Goal: Task Accomplishment & Management: Manage account settings

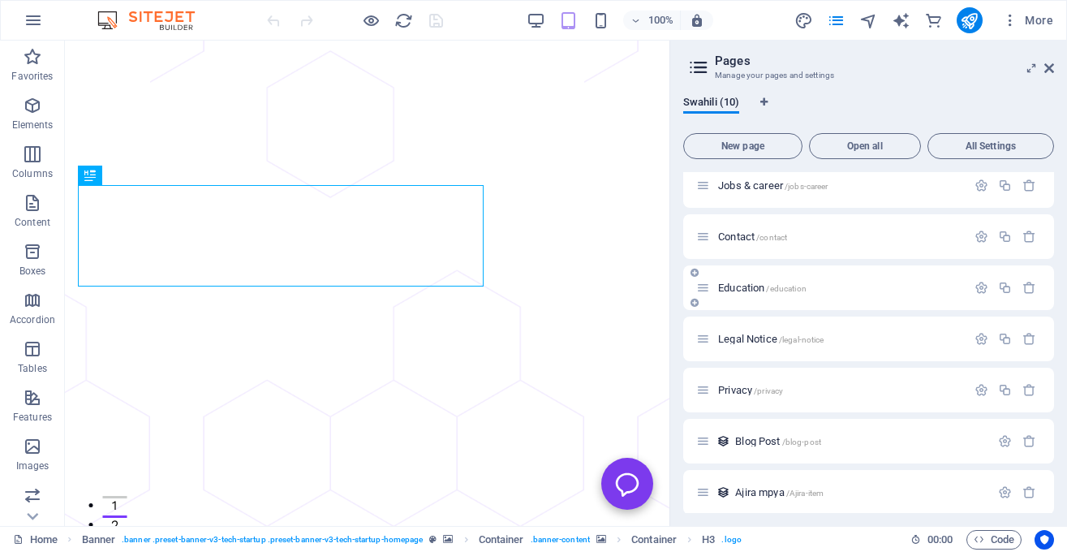
scroll to position [170, 0]
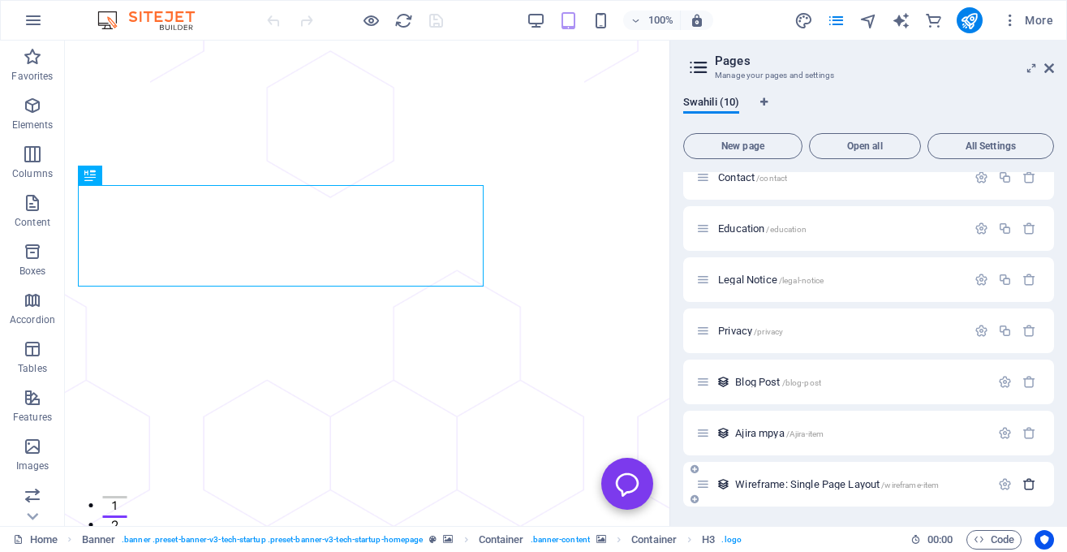
click at [1029, 483] on icon "button" at bounding box center [1029, 484] width 14 height 14
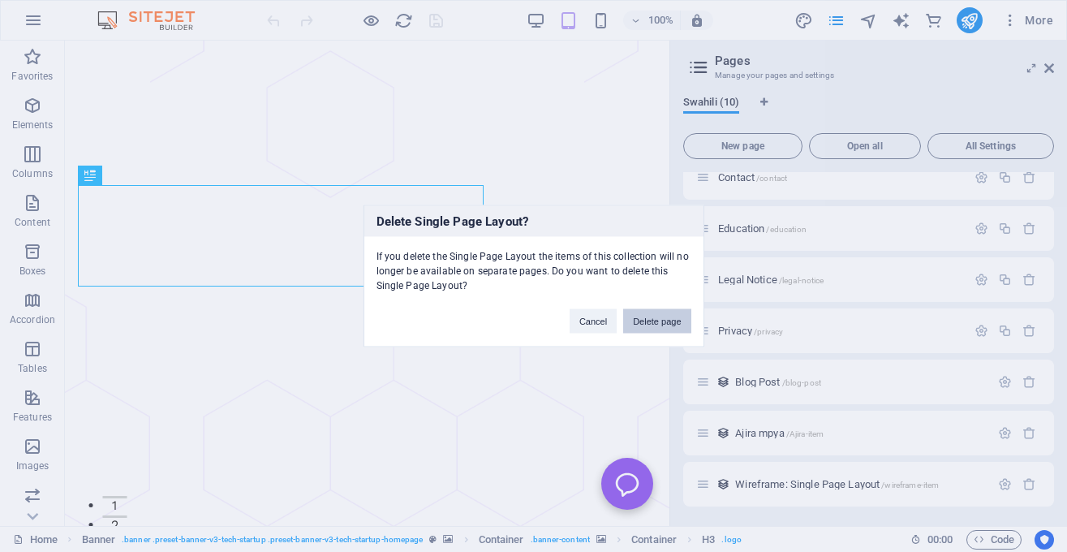
click at [665, 321] on button "Delete page" at bounding box center [656, 321] width 67 height 24
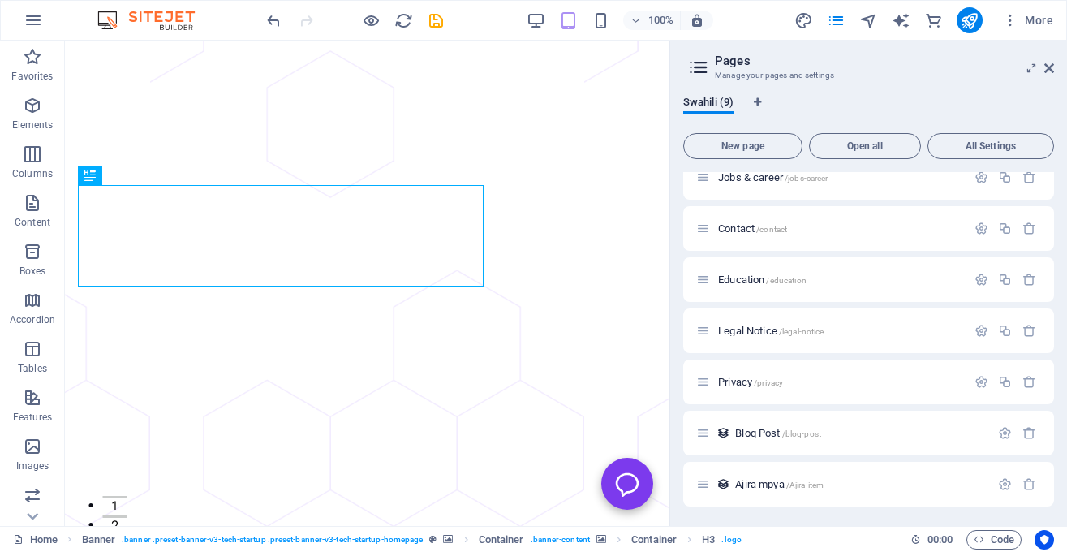
scroll to position [119, 0]
click at [764, 435] on span "Blog Post /blog-post" at bounding box center [778, 433] width 86 height 12
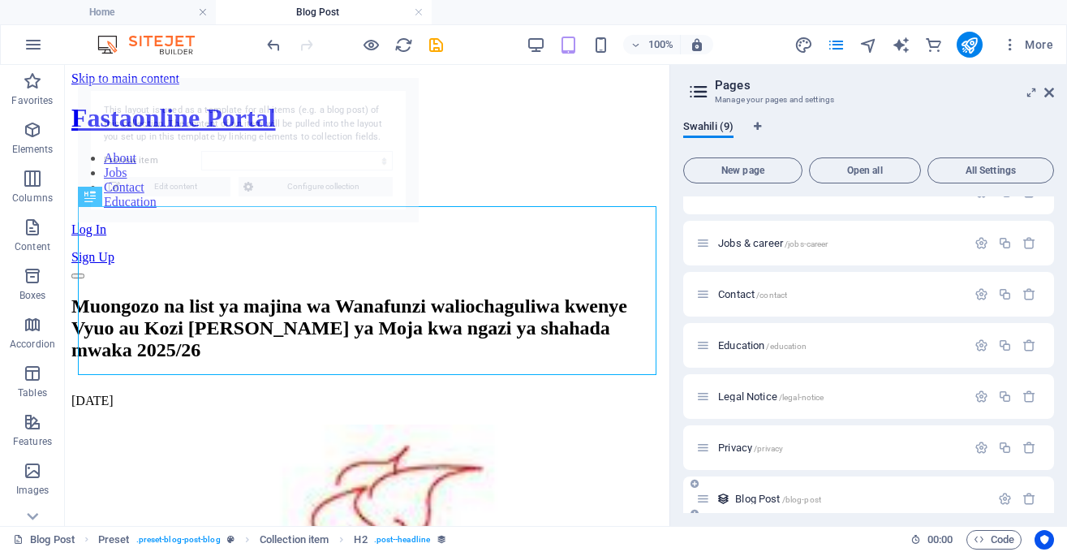
scroll to position [0, 0]
select select "68b8a0d93953048be407655c"
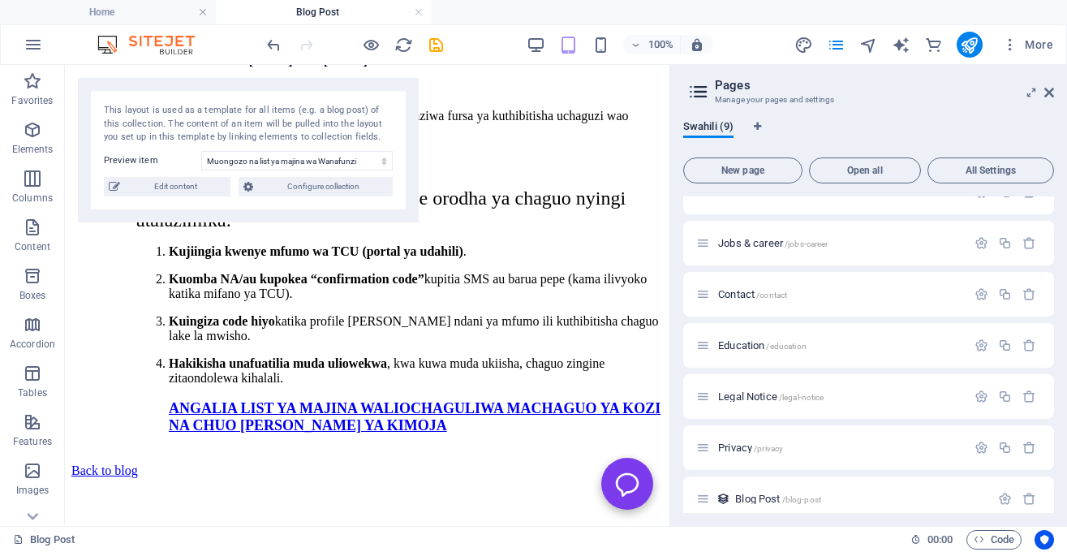
scroll to position [1365, 0]
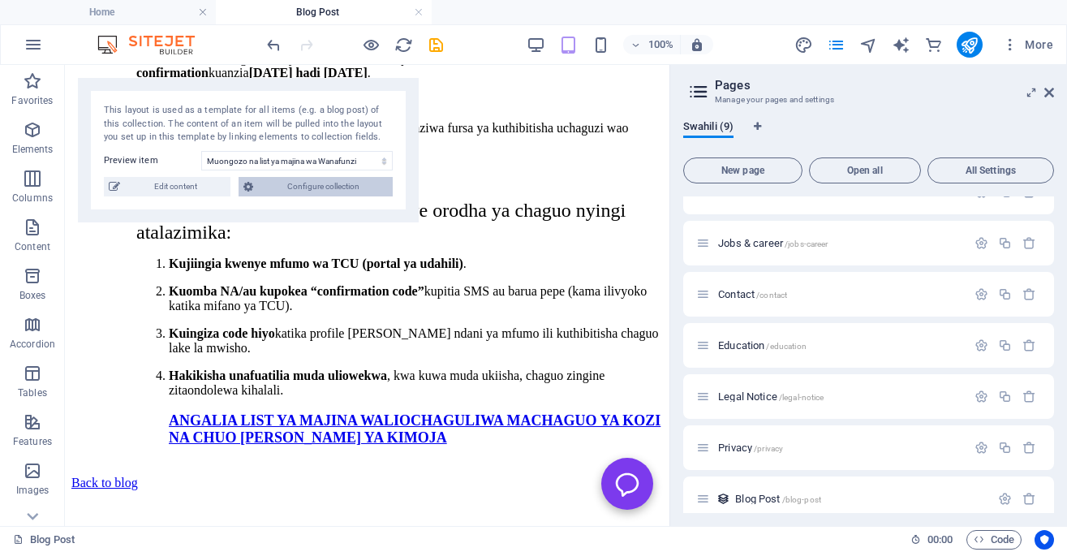
click at [0, 0] on span "Configure collection" at bounding box center [0, 0] width 0 height 0
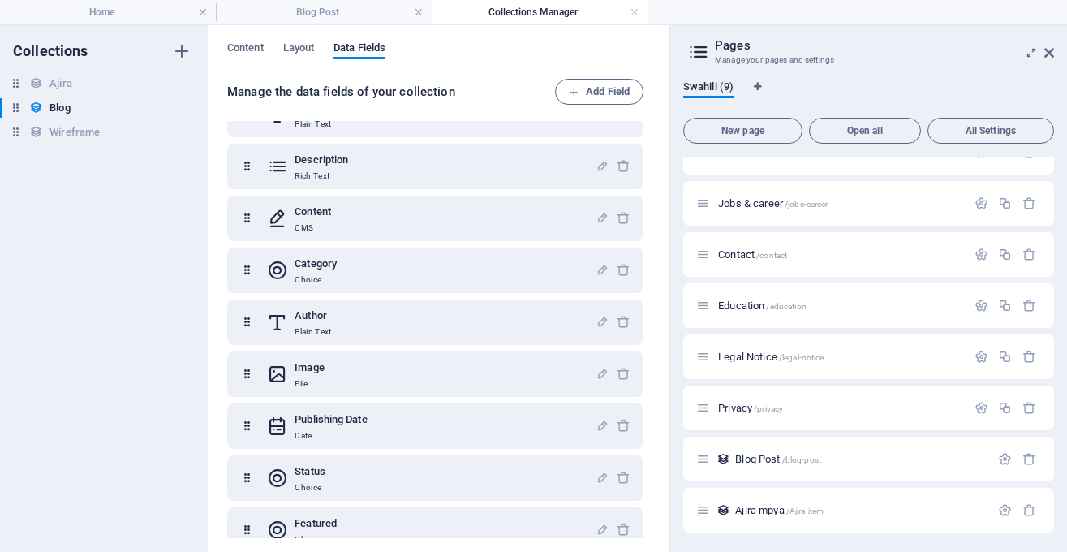
scroll to position [92, 0]
click at [0, 0] on div "Education /education" at bounding box center [0, 0] width 0 height 0
click at [0, 0] on icon "button" at bounding box center [0, 0] width 0 height 0
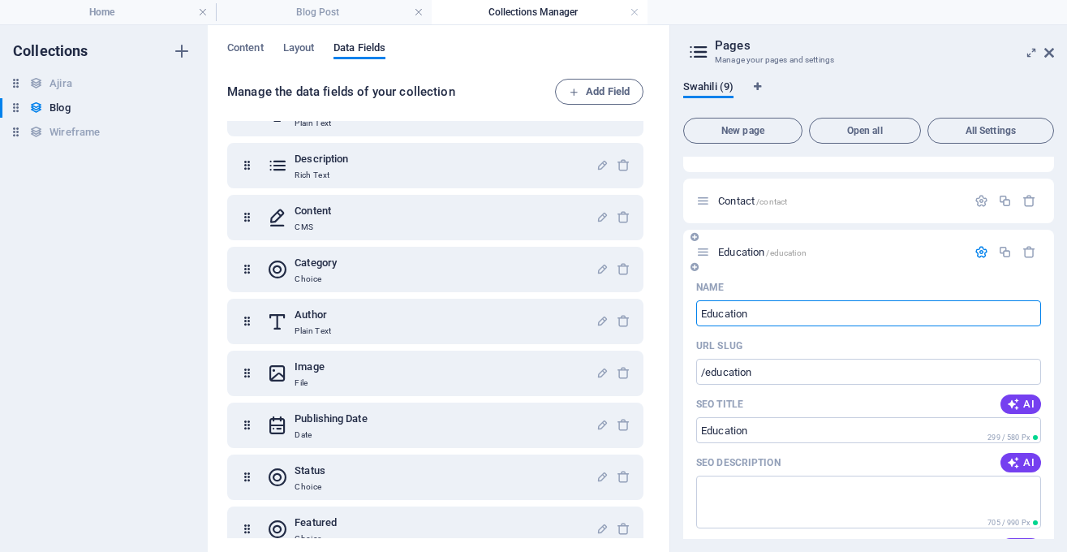
scroll to position [124, 0]
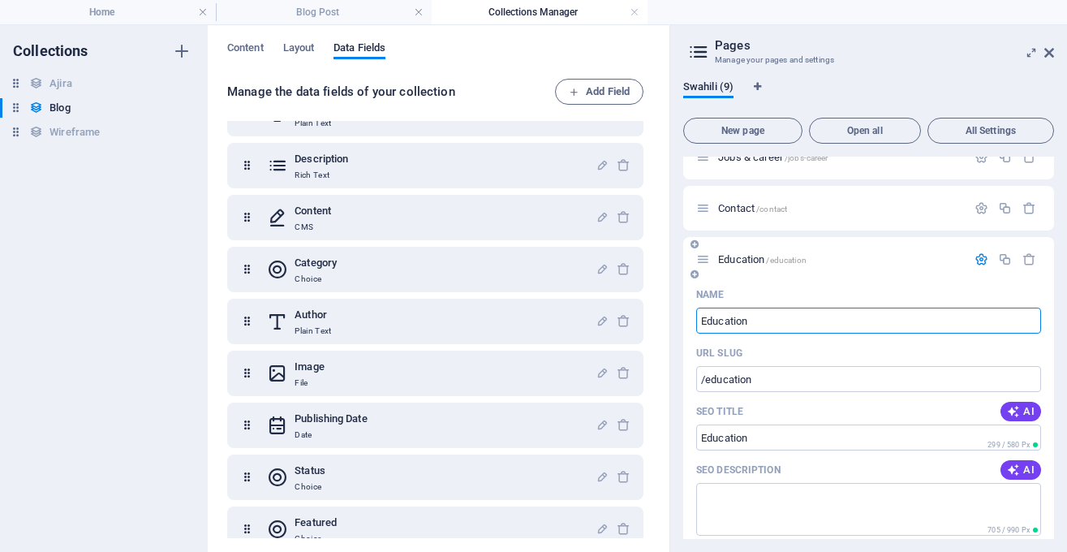
click at [840, 318] on input "Education" at bounding box center [868, 320] width 345 height 26
type input "B"
type input "/b"
type input "B"
type input "Bl"
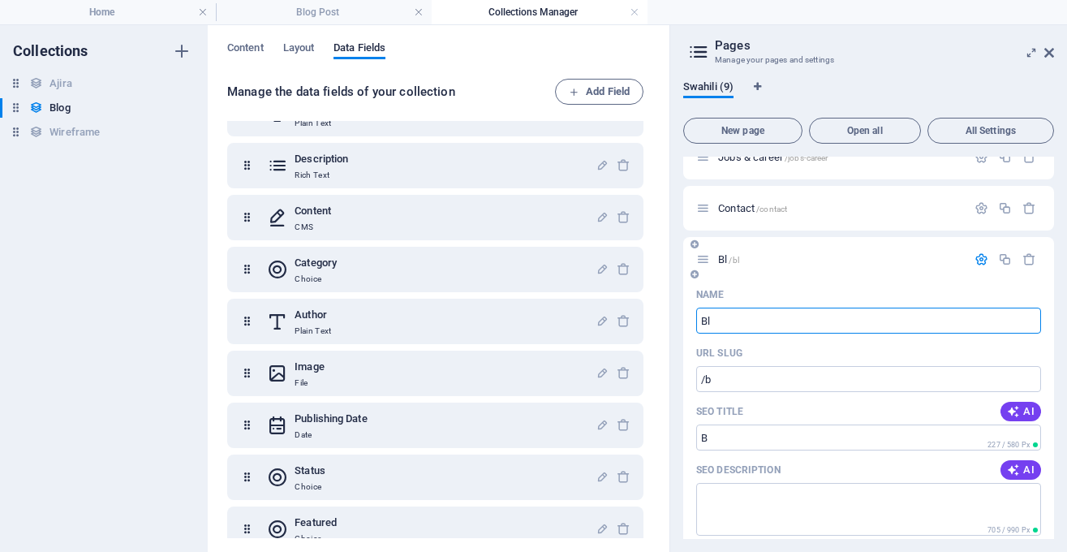
type input "/bl"
type input "Bl"
type input "Blog"
type input "/blog"
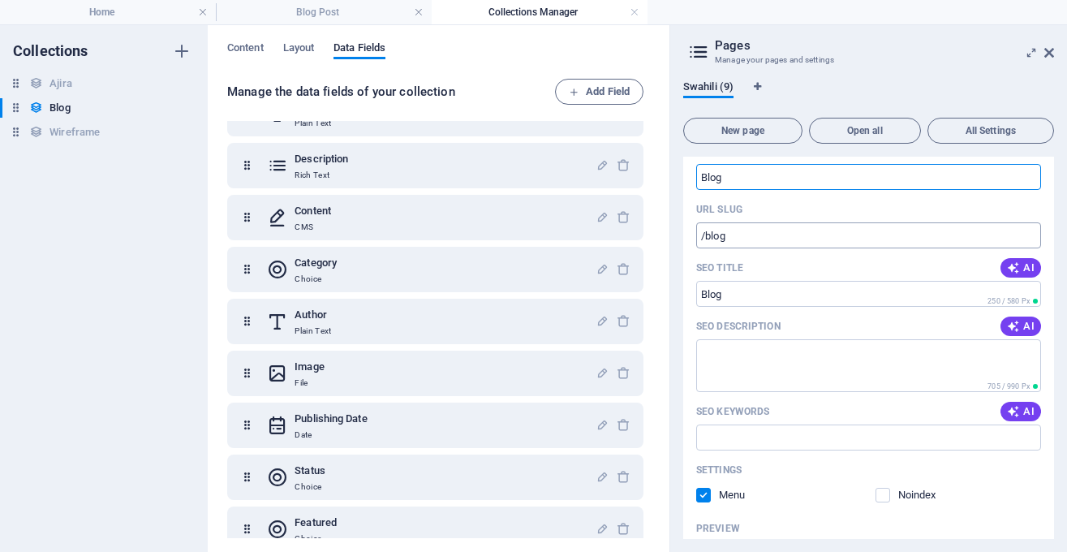
scroll to position [283, 0]
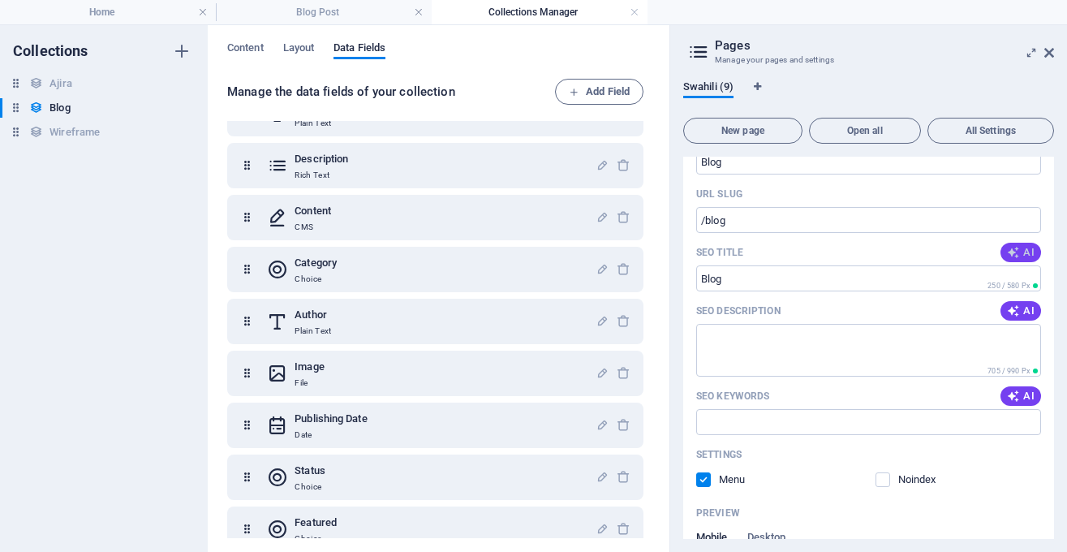
click at [1008, 251] on icon "button" at bounding box center [1013, 252] width 13 height 13
type input "Automatisierung Kamili katika Viwanda"
click at [1023, 312] on span "AI" at bounding box center [1021, 310] width 28 height 13
type textarea "Gundua kuhusu automatisering kamili katika viwanda na habari za hivi punde juu …"
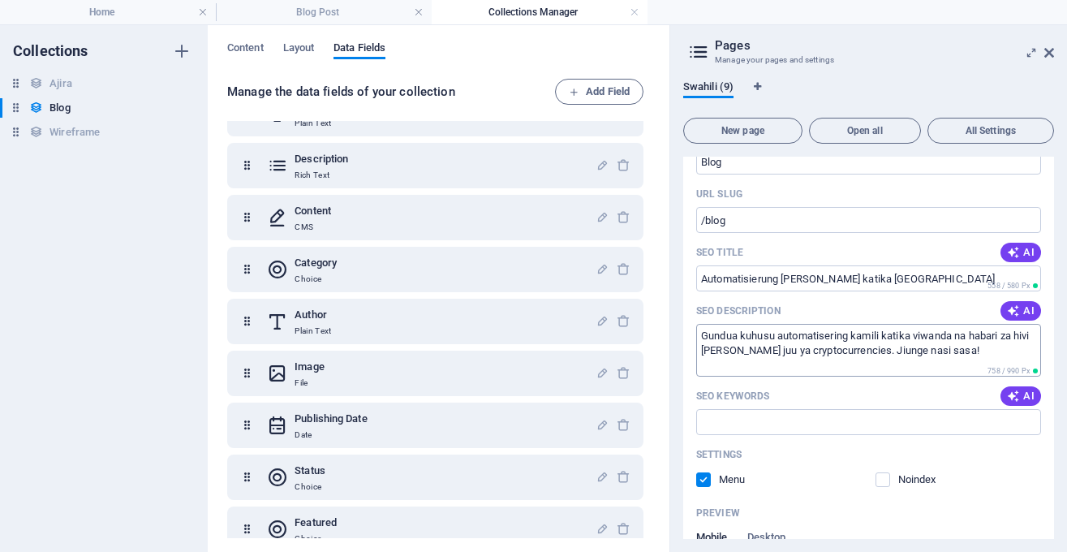
click at [961, 355] on textarea "Gundua kuhusu automatisering kamili katika viwanda na habari za hivi punde juu …" at bounding box center [868, 350] width 345 height 53
drag, startPoint x: 960, startPoint y: 355, endPoint x: 693, endPoint y: 317, distance: 269.5
click at [696, 324] on textarea "Gundua kuhusu automatisering kamili katika viwanda na habari za hivi punde juu …" at bounding box center [868, 350] width 345 height 53
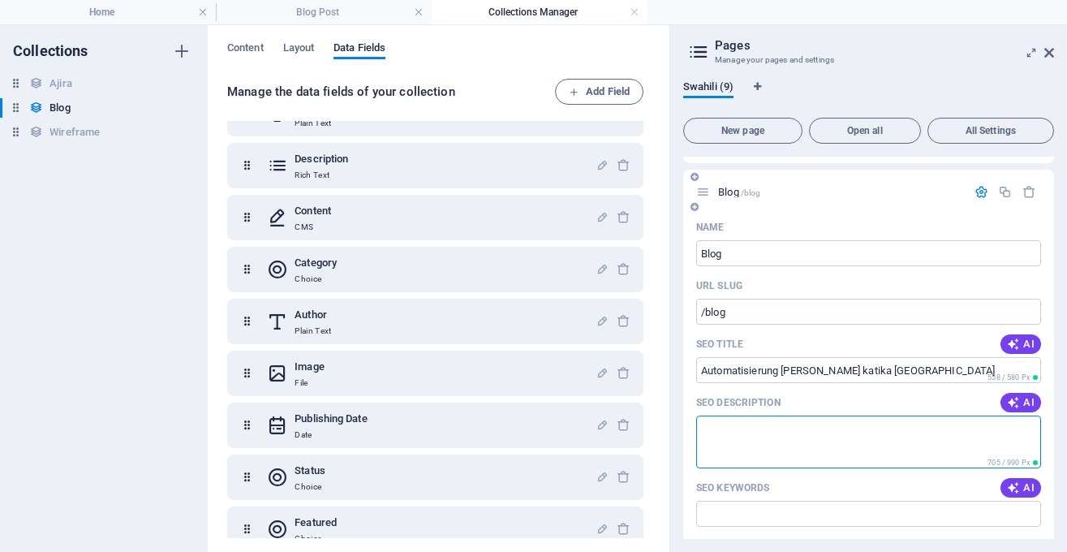
scroll to position [188, 0]
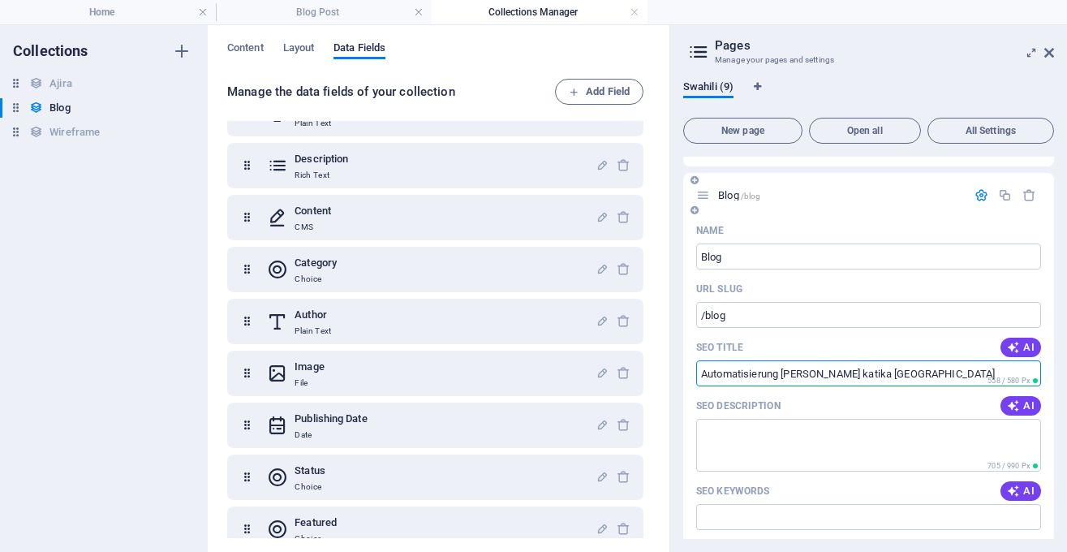
drag, startPoint x: 900, startPoint y: 377, endPoint x: 681, endPoint y: 359, distance: 219.8
click at [696, 360] on input "Automatisierung Kamili katika Viwanda" at bounding box center [868, 373] width 345 height 26
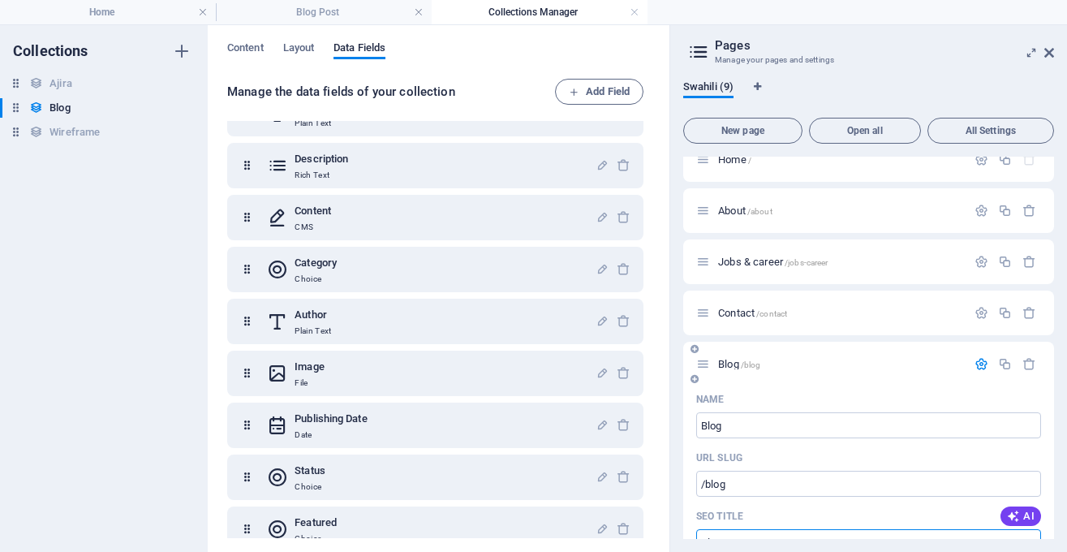
scroll to position [7, 0]
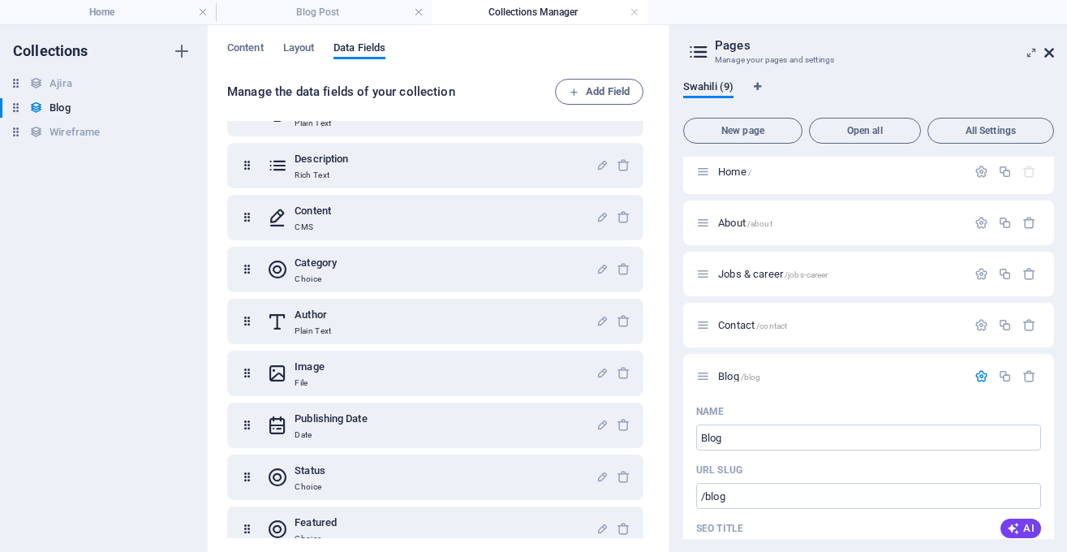
click at [1046, 54] on icon at bounding box center [1049, 52] width 10 height 13
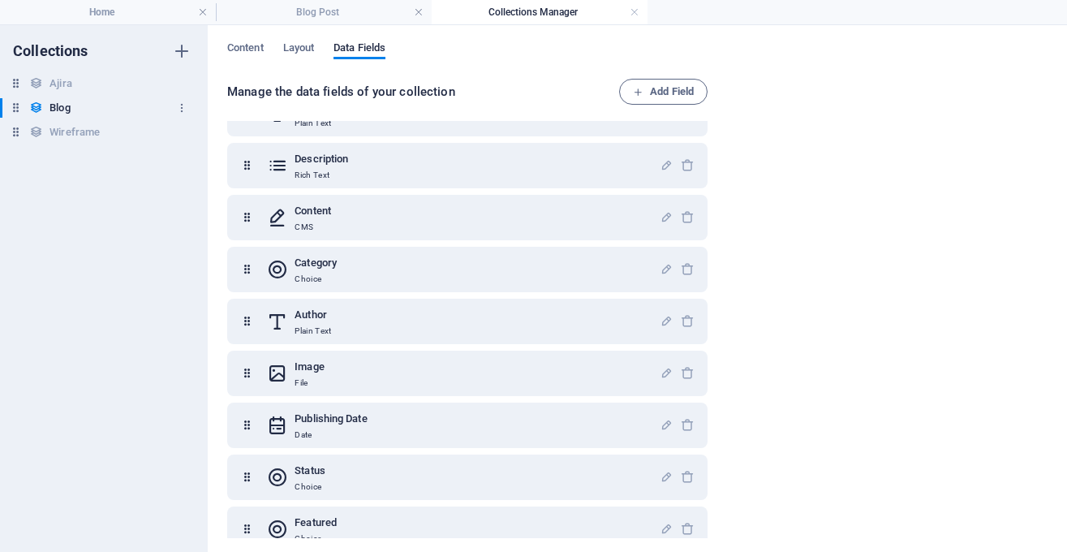
click at [72, 107] on div "Blog Blog" at bounding box center [95, 107] width 191 height 19
click at [35, 110] on icon at bounding box center [36, 108] width 14 height 14
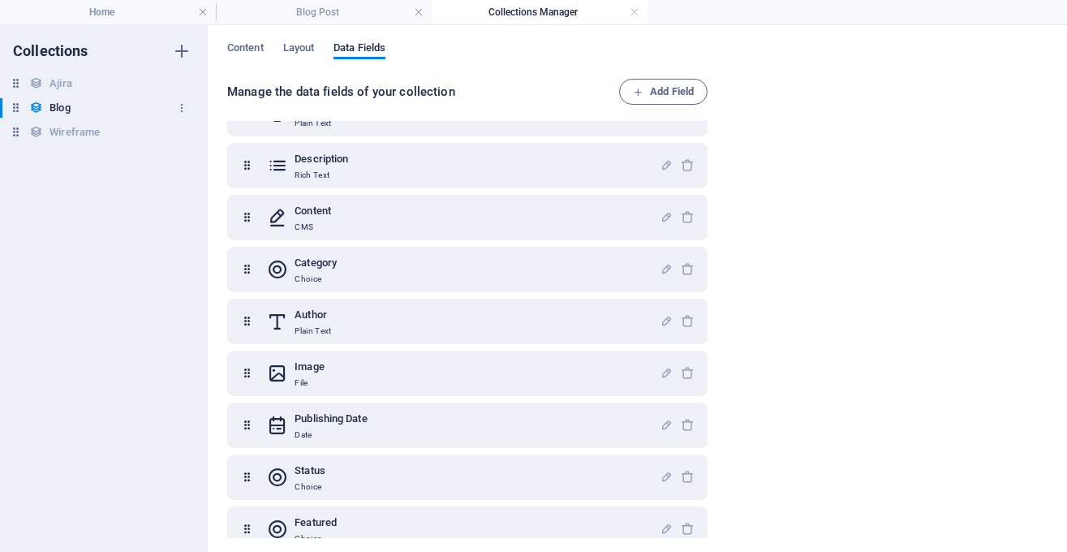
click at [0, 0] on icon at bounding box center [0, 0] width 0 height 0
click at [179, 101] on button "button" at bounding box center [181, 108] width 19 height 26
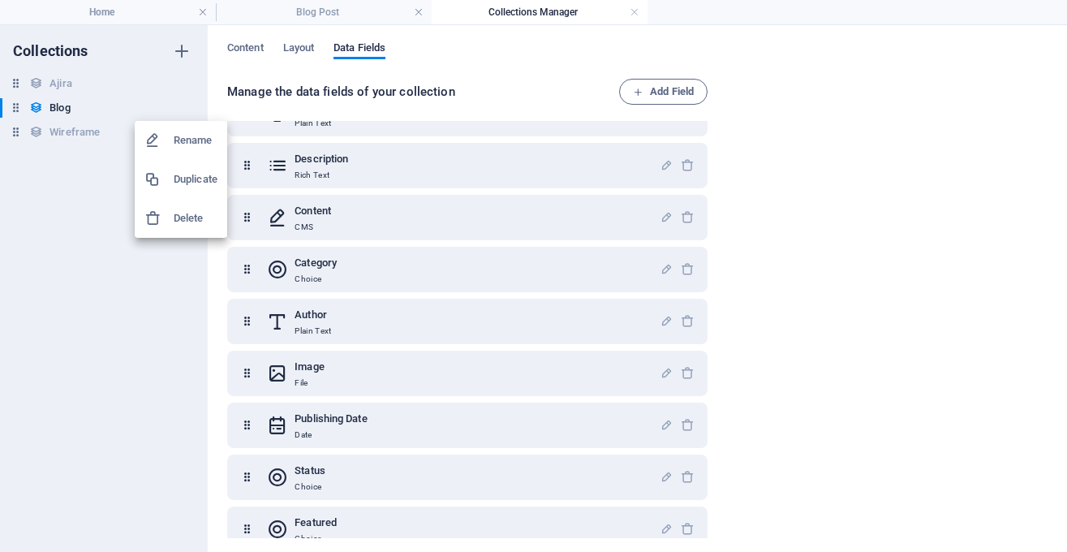
click at [71, 110] on div at bounding box center [533, 276] width 1067 height 552
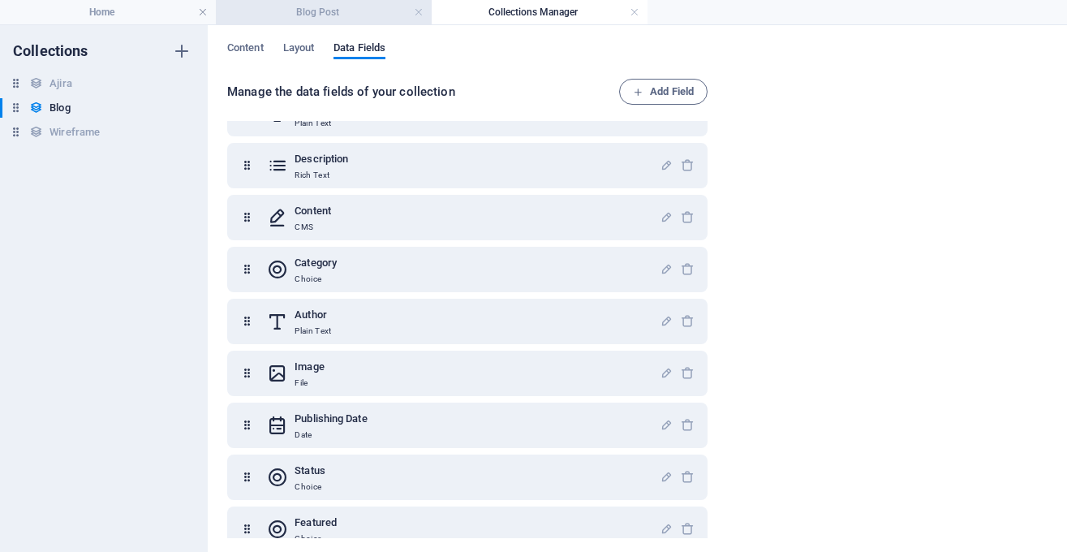
click at [334, 20] on h4 "Blog Post" at bounding box center [324, 12] width 216 height 18
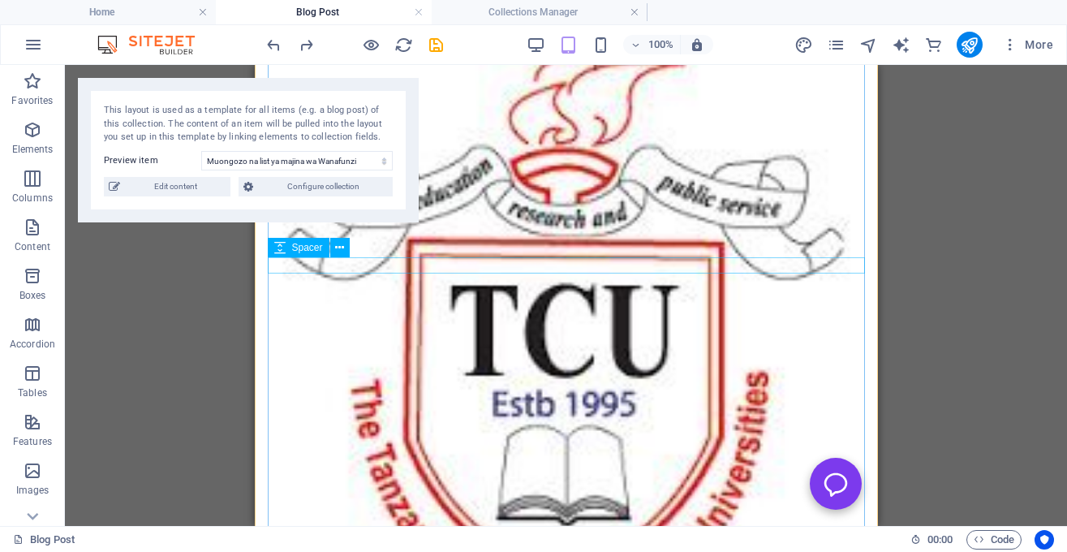
scroll to position [0, 0]
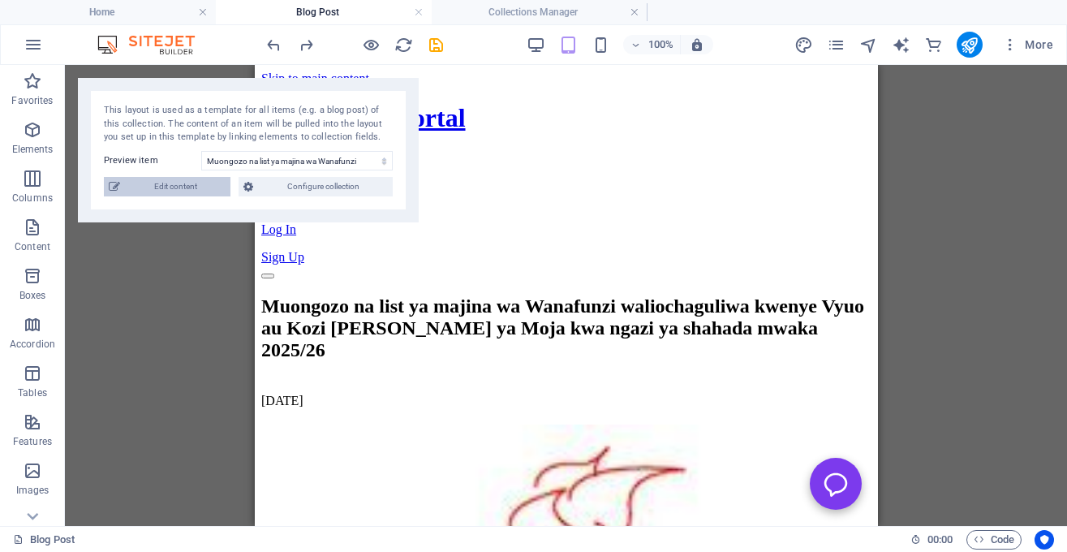
click at [0, 0] on span "Edit content" at bounding box center [0, 0] width 0 height 0
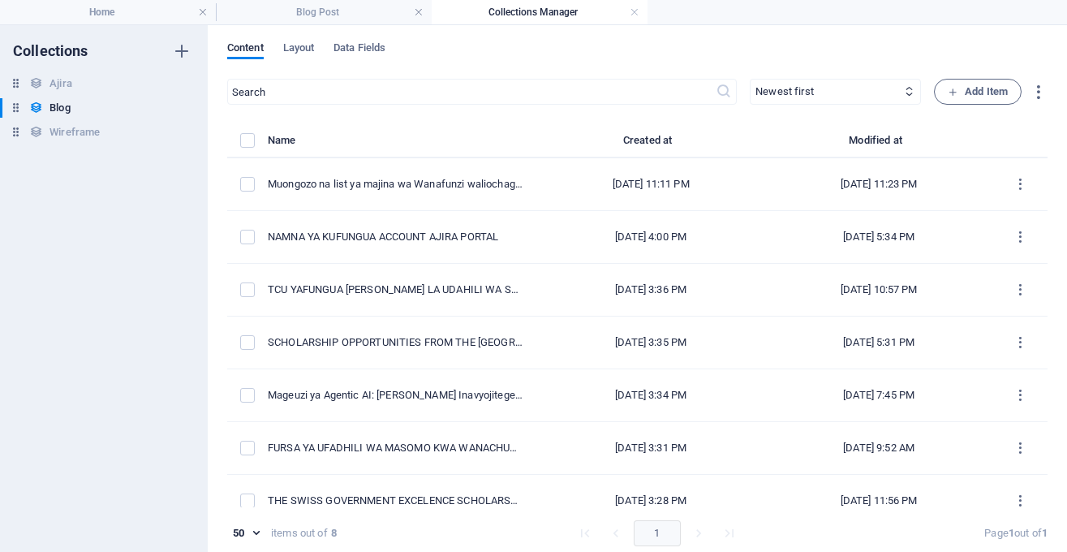
select select "NEWS"
select select "FEATURED"
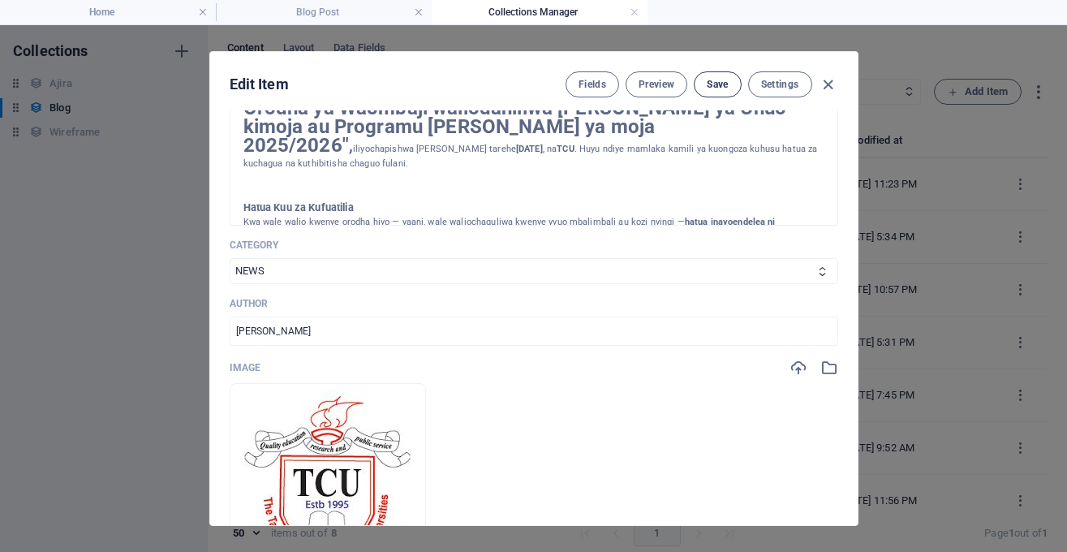
click at [729, 88] on button "Save" at bounding box center [717, 84] width 47 height 26
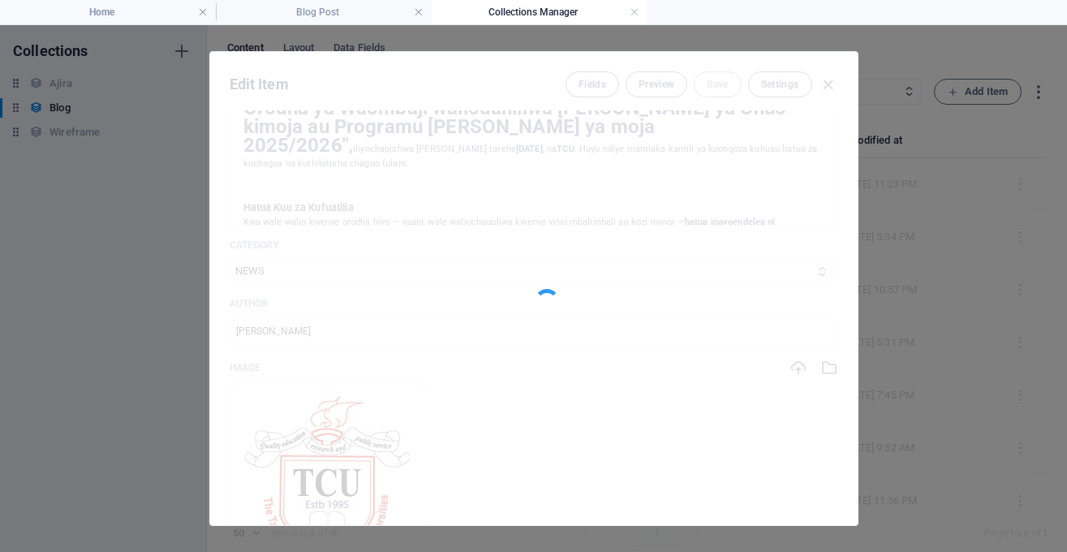
scroll to position [384, 0]
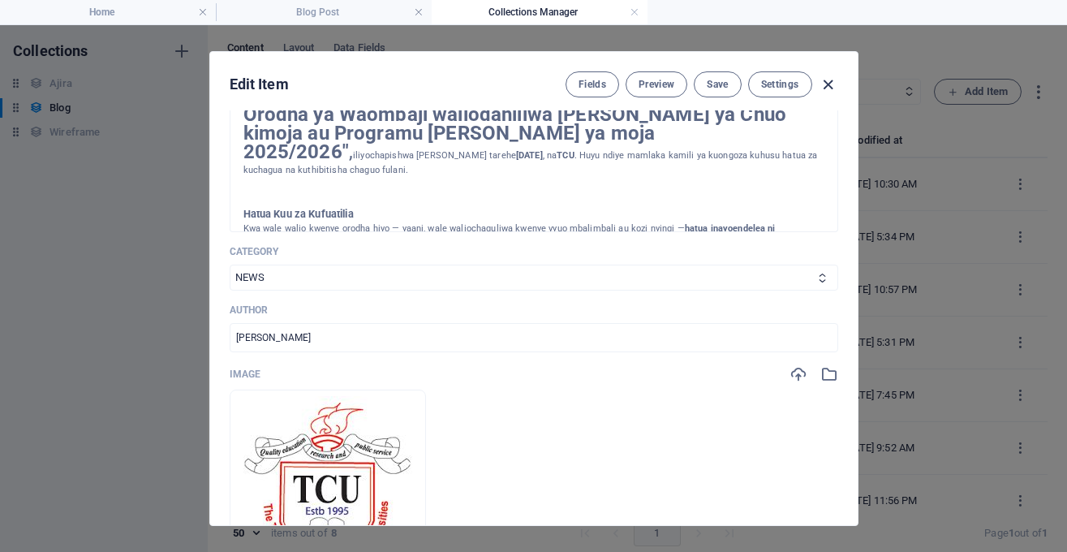
click at [825, 86] on icon "button" at bounding box center [828, 84] width 19 height 19
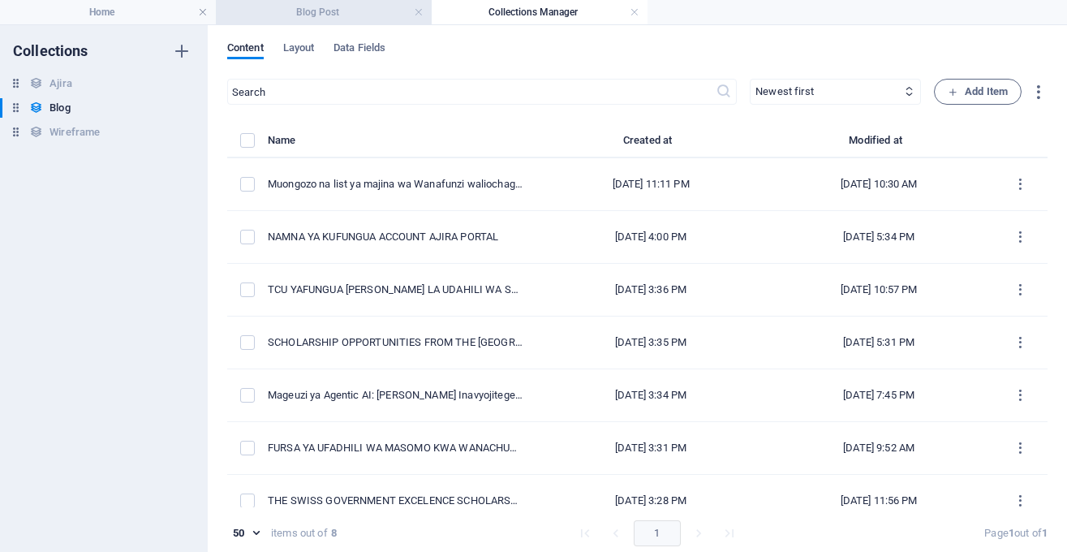
click at [388, 16] on h4 "Blog Post" at bounding box center [324, 12] width 216 height 18
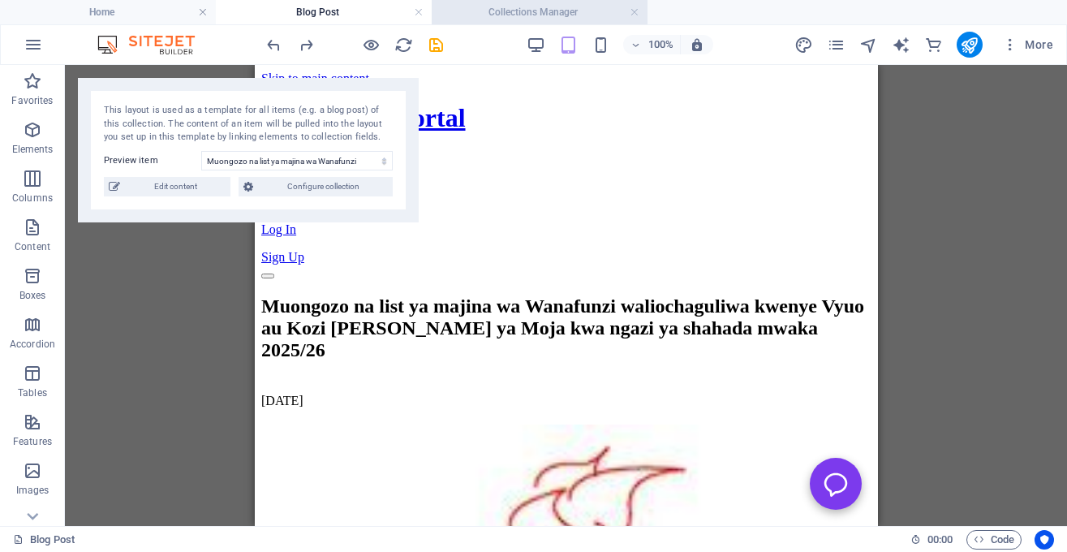
click at [501, 5] on h4 "Collections Manager" at bounding box center [540, 12] width 216 height 18
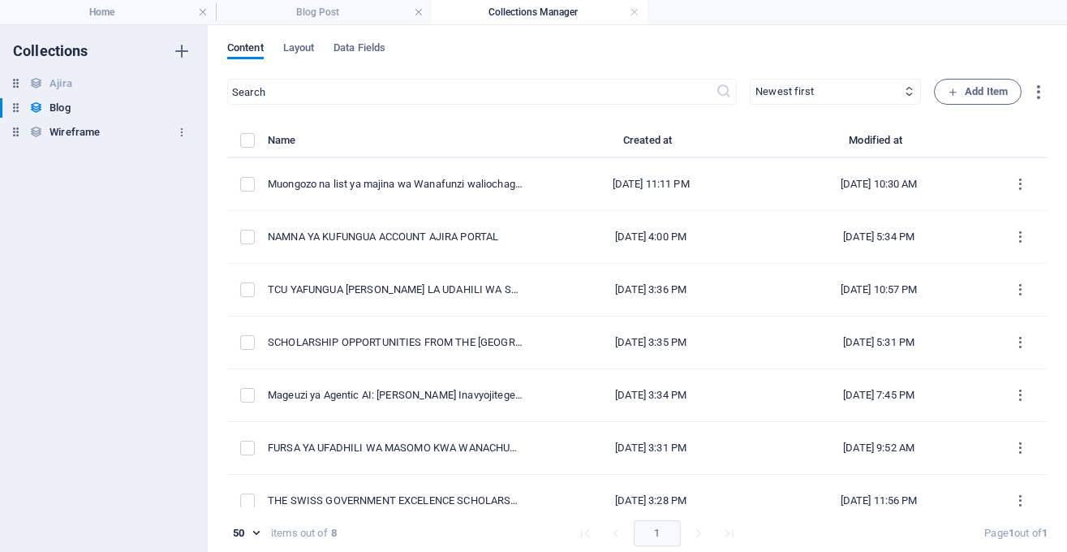
click at [109, 139] on div "Wireframe Wireframe" at bounding box center [95, 131] width 191 height 19
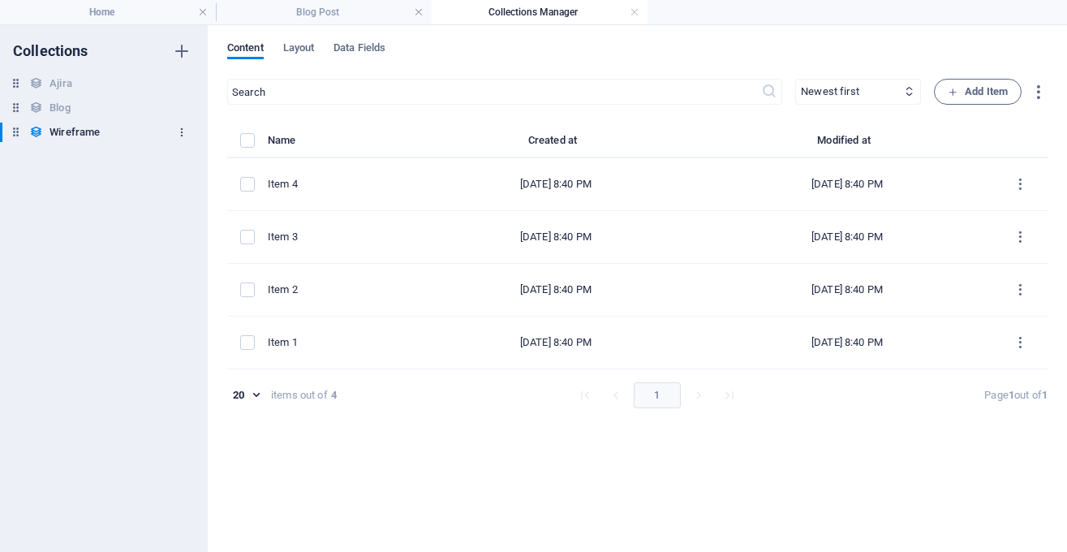
click at [0, 0] on icon "button" at bounding box center [0, 0] width 0 height 0
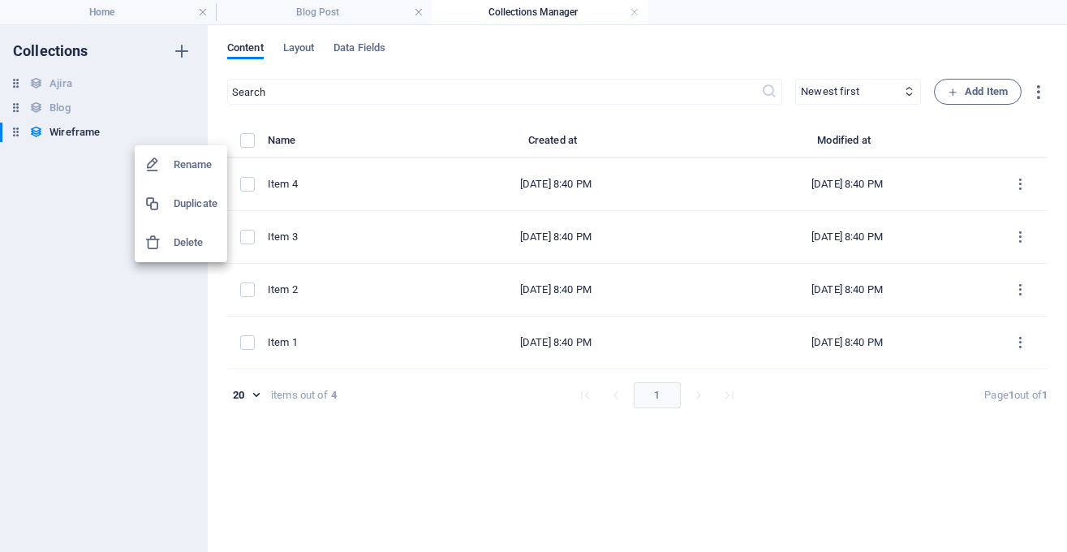
click at [196, 247] on h6 "Delete" at bounding box center [196, 242] width 44 height 19
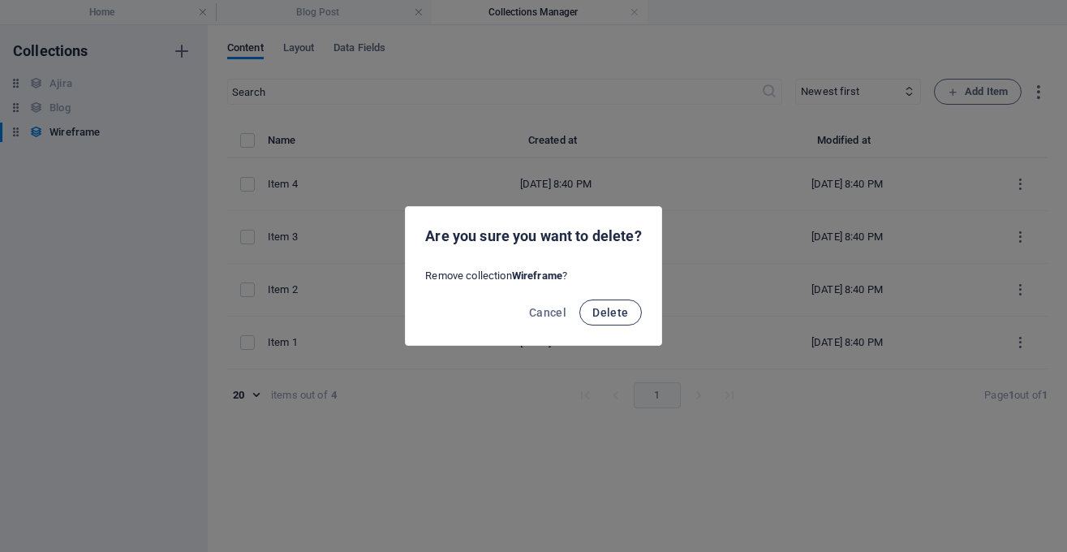
click at [619, 318] on span "Delete" at bounding box center [610, 312] width 36 height 13
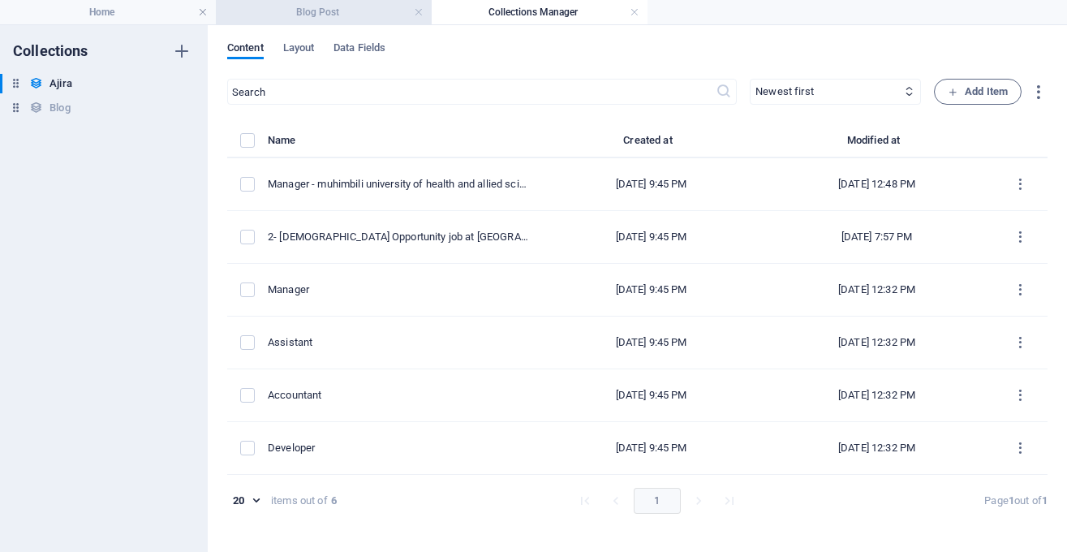
click at [367, 17] on h4 "Blog Post" at bounding box center [324, 12] width 216 height 18
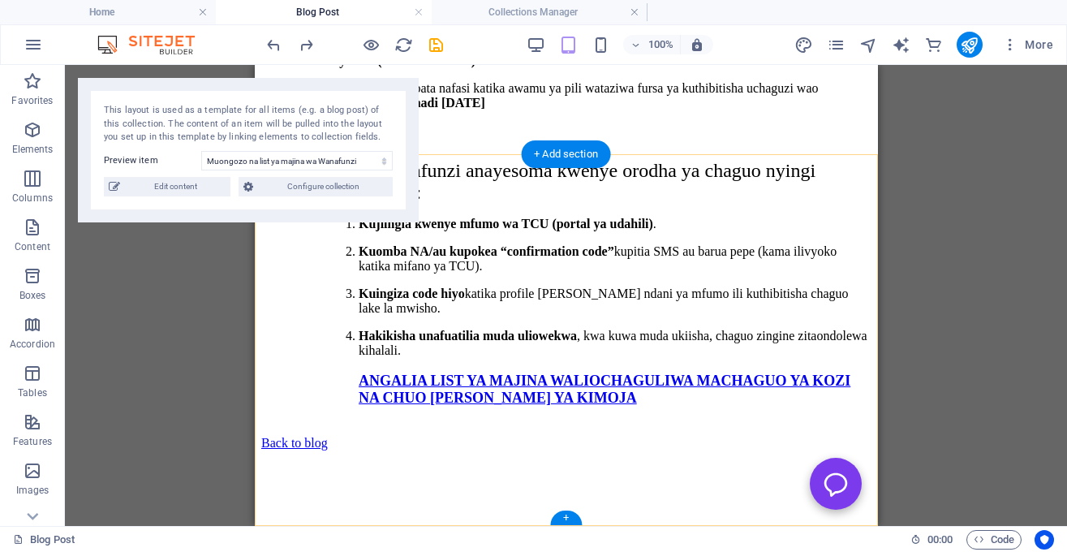
scroll to position [1955, 0]
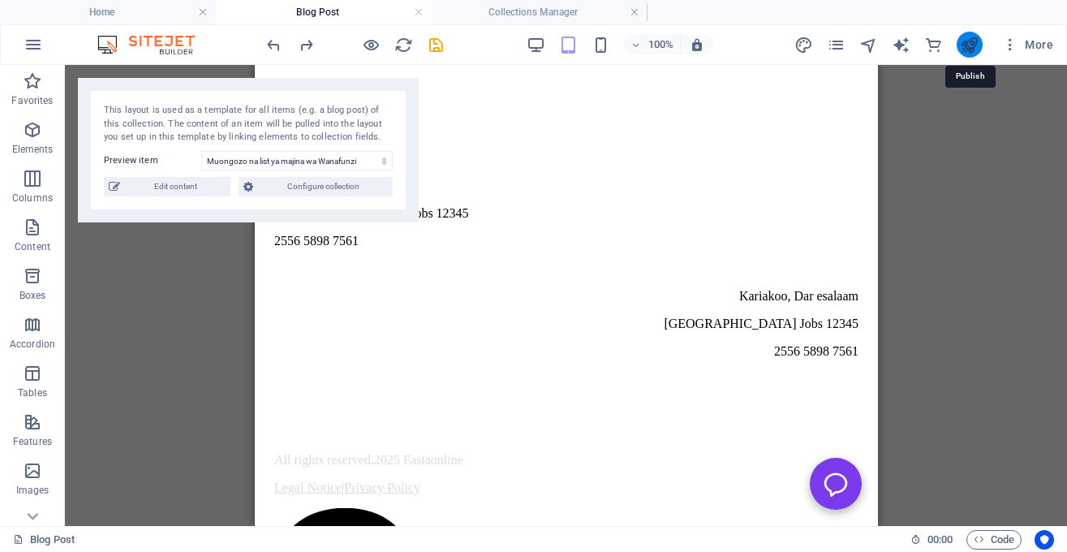
click at [973, 45] on icon "publish" at bounding box center [969, 45] width 19 height 19
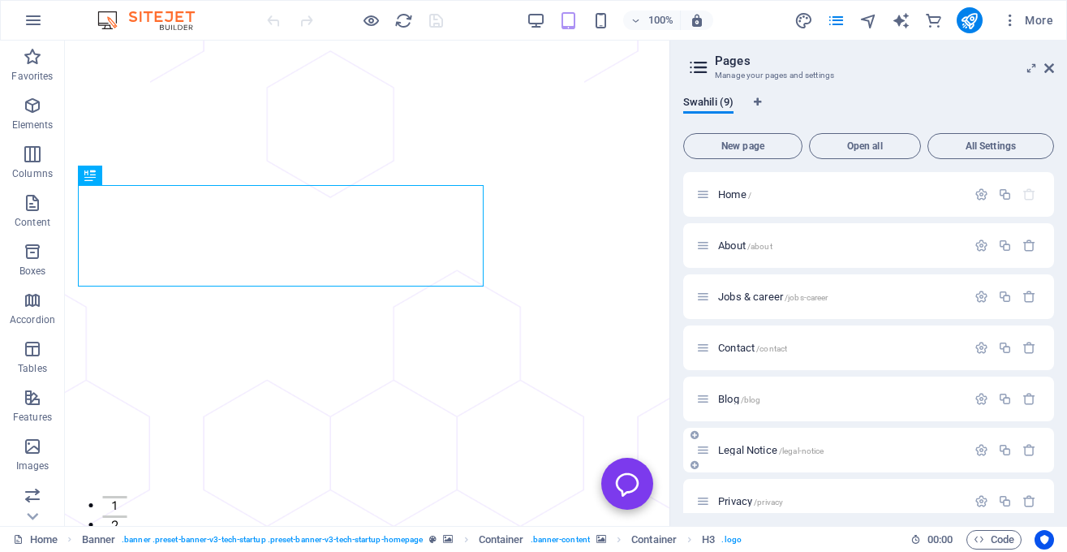
scroll to position [119, 0]
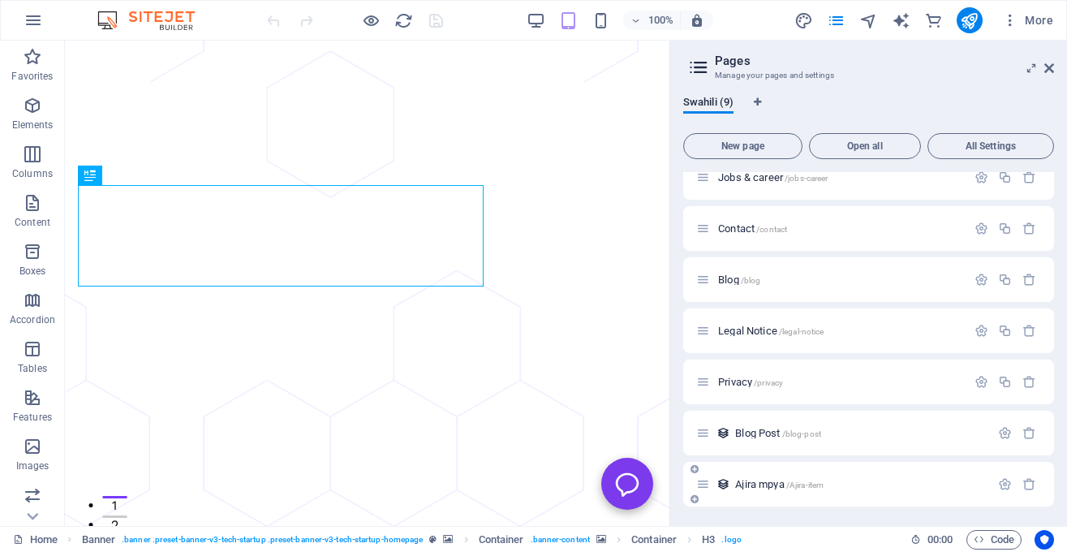
click at [762, 488] on span "Ajira mpya /Ajira-item" at bounding box center [779, 484] width 88 height 12
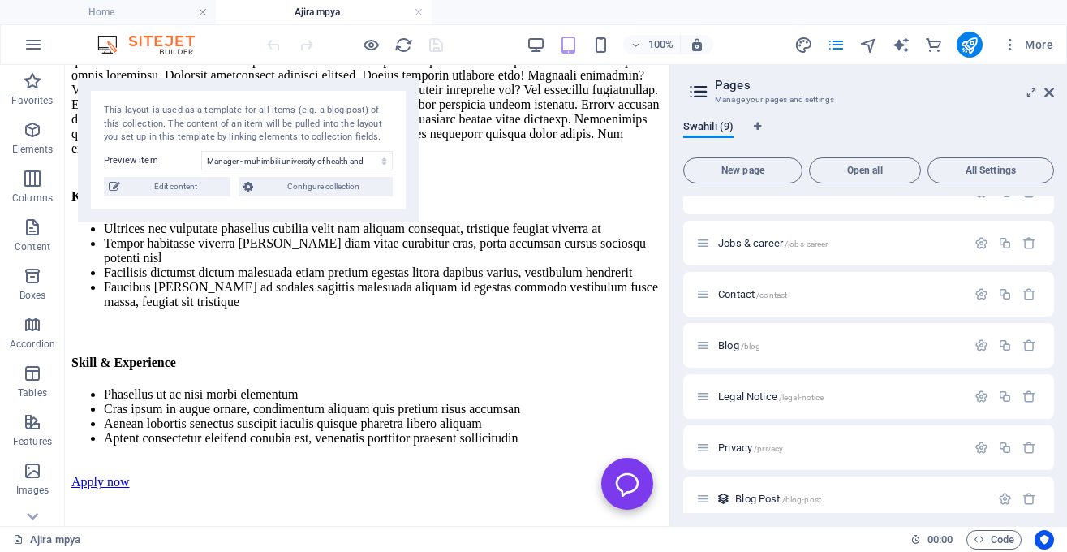
scroll to position [610, 0]
click at [208, 189] on span "Edit content" at bounding box center [175, 186] width 101 height 19
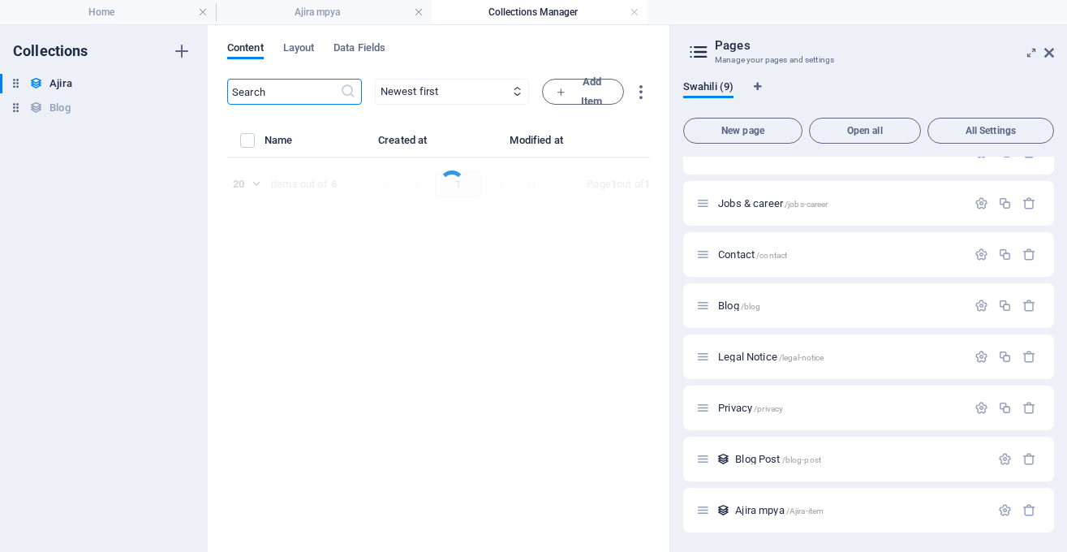
select select "Published"
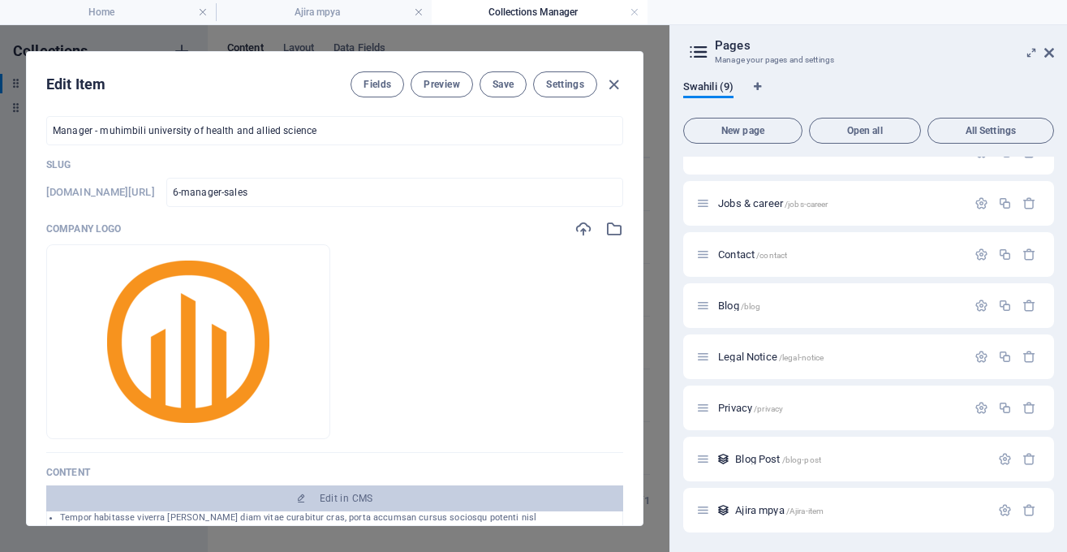
scroll to position [0, 0]
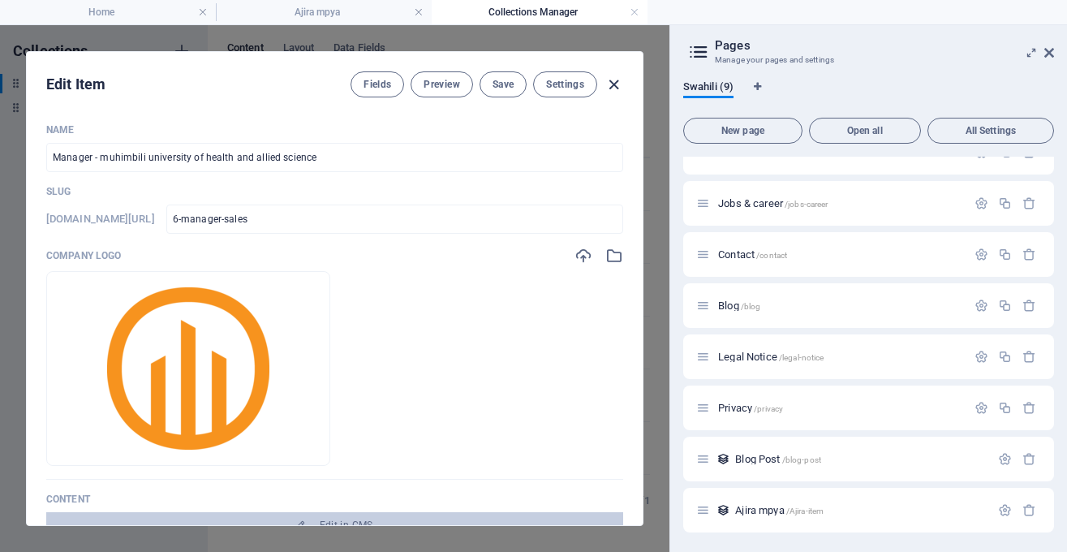
click at [612, 84] on icon "button" at bounding box center [613, 84] width 19 height 19
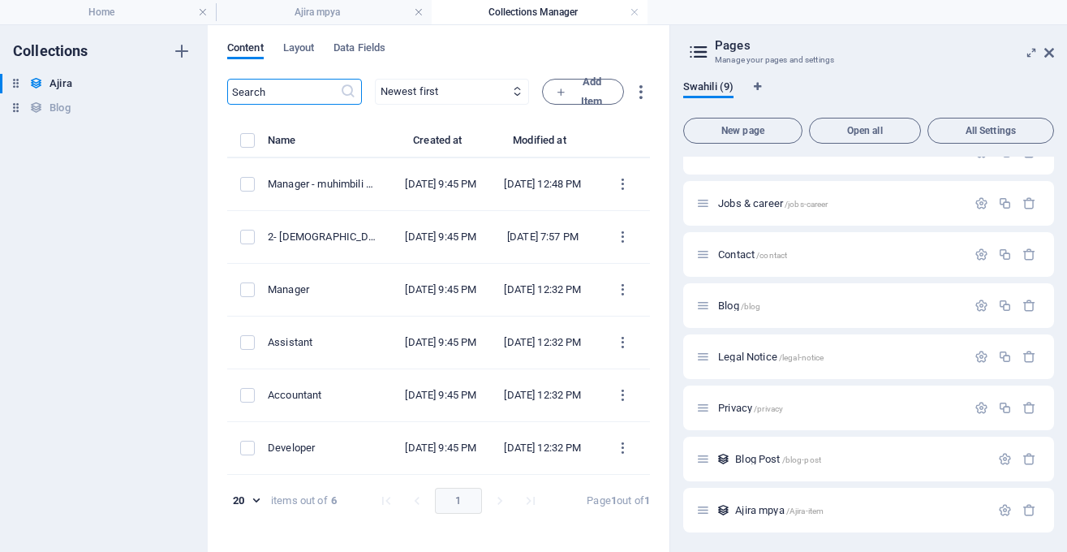
click at [312, 40] on div "Content Layout Data Fields ​ Newest first Oldest first Last modified Name (asce…" at bounding box center [439, 288] width 462 height 526
click at [306, 48] on span "Layout" at bounding box center [299, 49] width 32 height 23
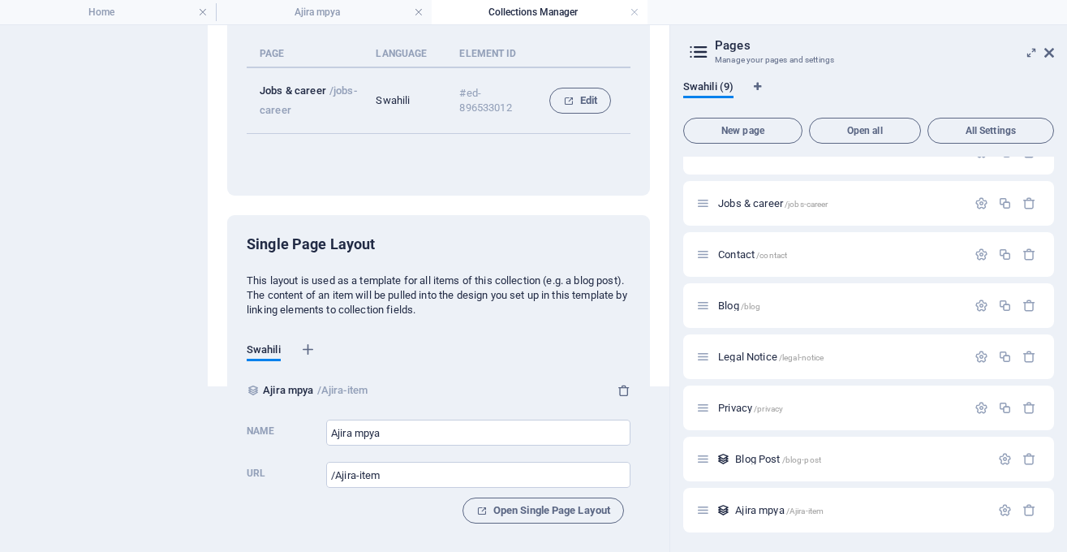
scroll to position [170, 0]
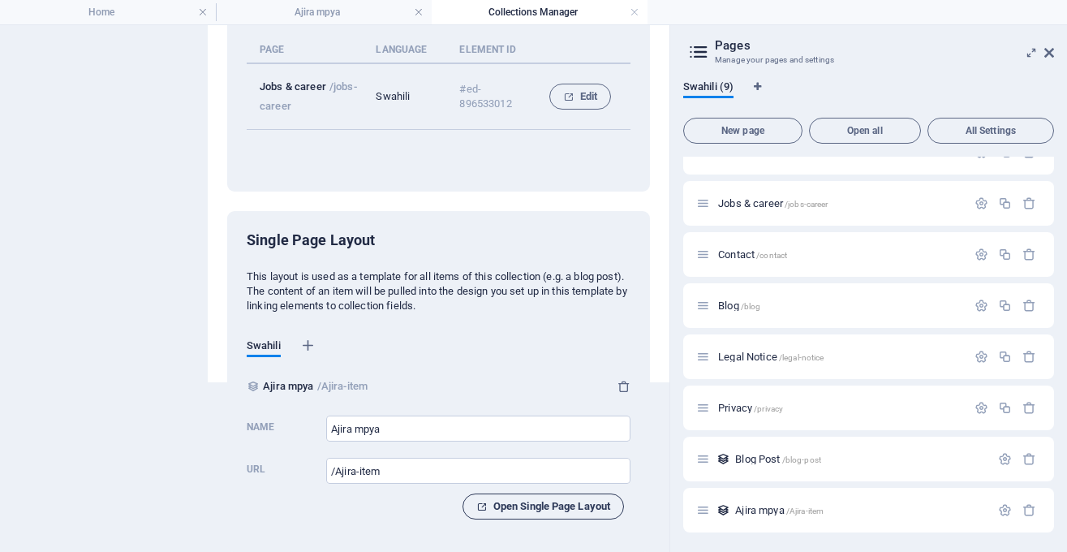
click at [522, 509] on span "Open Single Page Layout" at bounding box center [543, 505] width 134 height 19
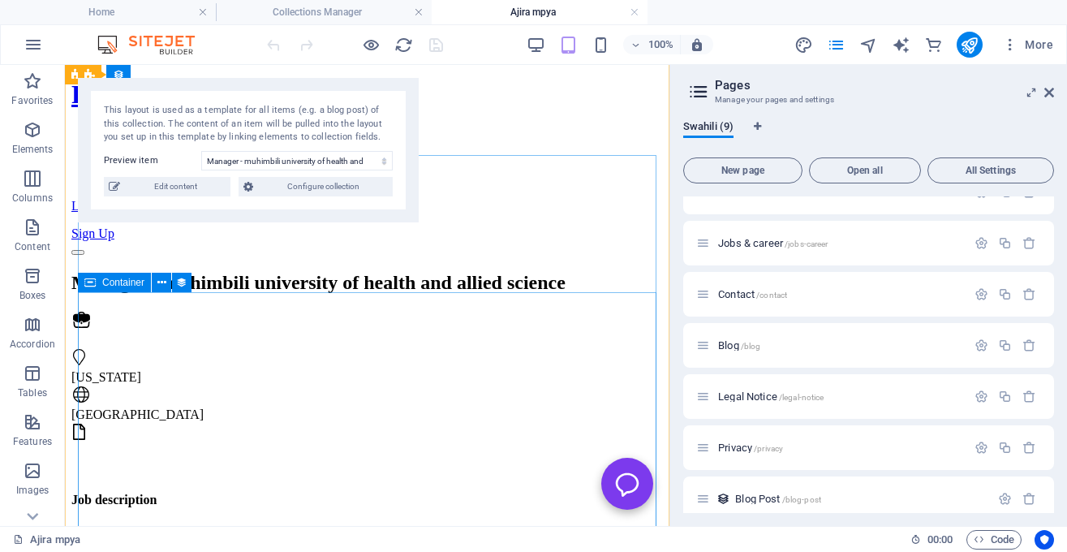
scroll to position [0, 0]
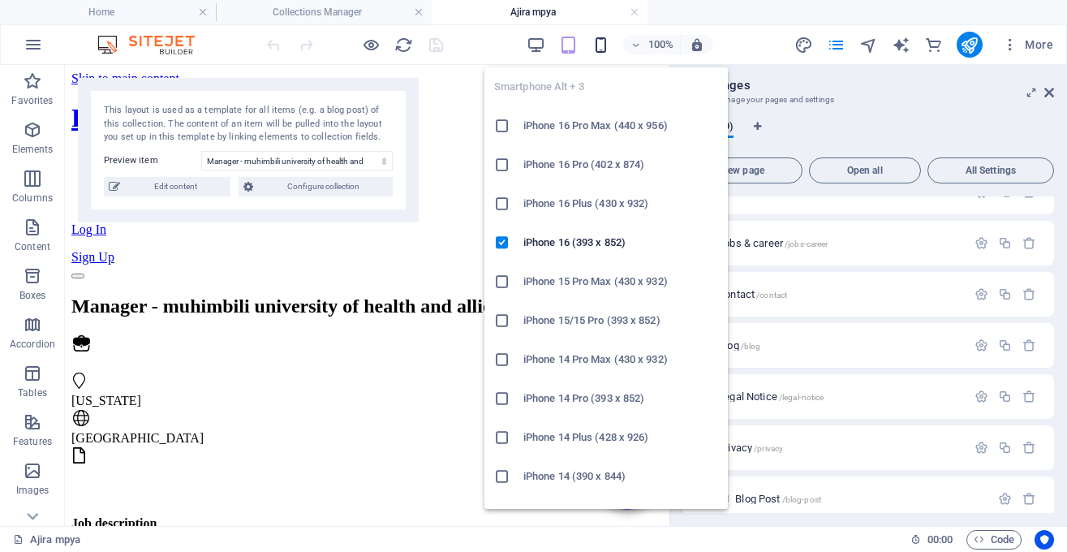
click at [604, 41] on icon "button" at bounding box center [600, 45] width 19 height 19
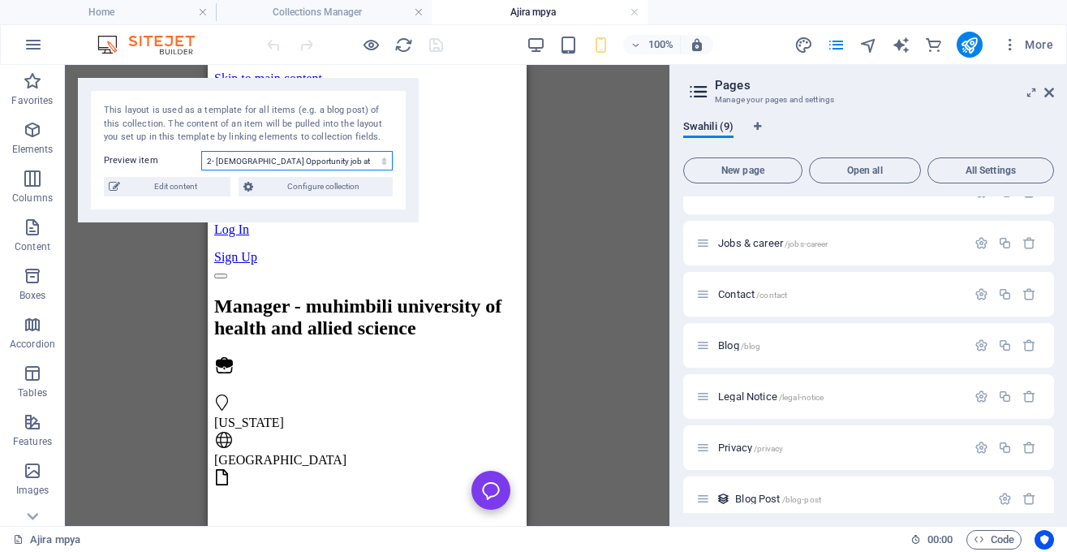
click option "2- [DEMOGRAPHIC_DATA] Opportunity job at [GEOGRAPHIC_DATA] (MUHAS)" at bounding box center [0, 0] width 0 height 0
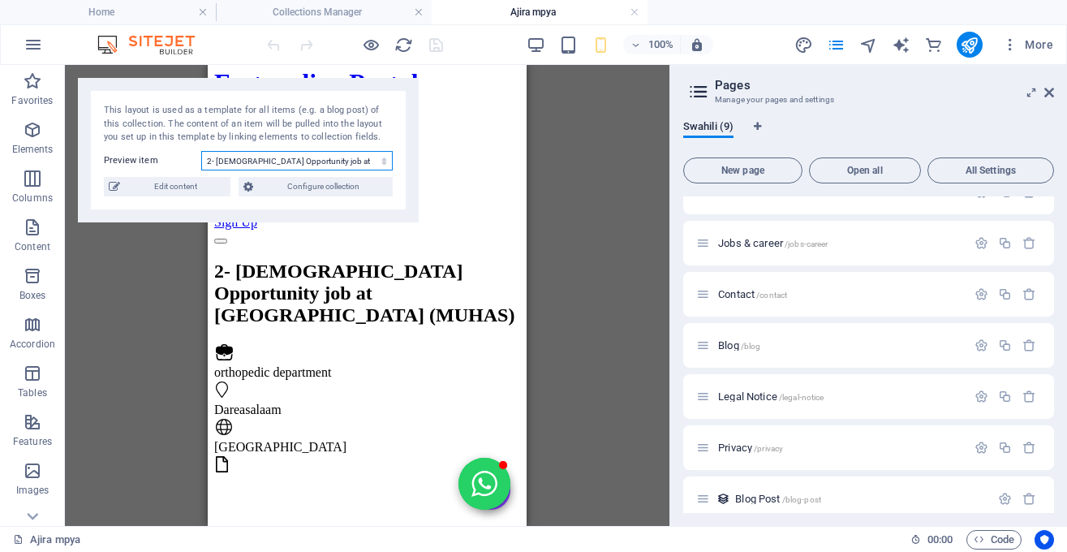
scroll to position [34, 0]
click at [201, 151] on select "Manager - muhimbili university of health and allied science 2- [DEMOGRAPHIC_DAT…" at bounding box center [296, 160] width 191 height 19
click option "Manager" at bounding box center [0, 0] width 0 height 0
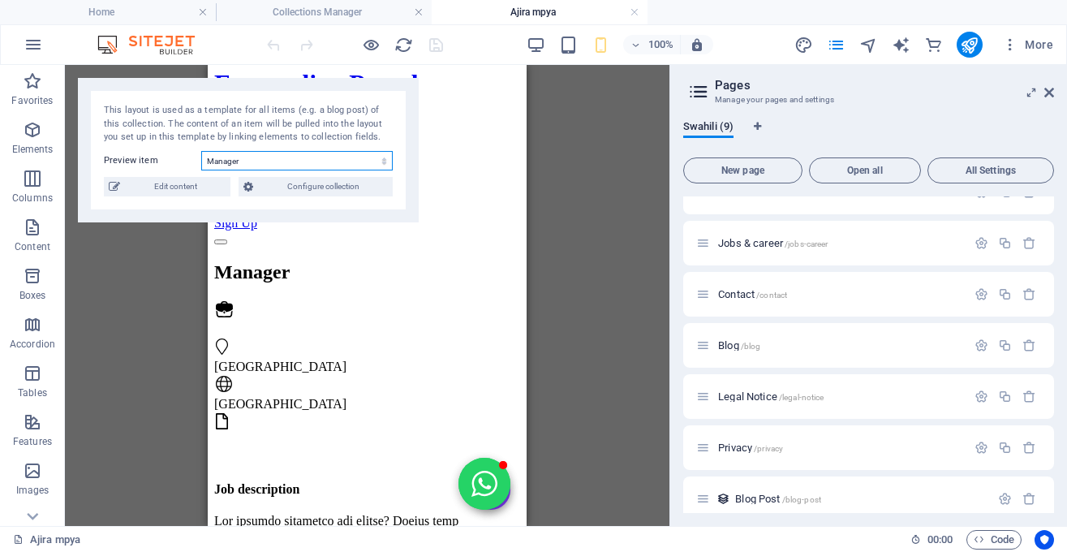
click at [201, 151] on select "Manager - muhimbili university of health and allied science 2- [DEMOGRAPHIC_DAT…" at bounding box center [296, 160] width 191 height 19
select select "68b5e9cb1de7b540e7094fa5"
click option "Accountant" at bounding box center [0, 0] width 0 height 0
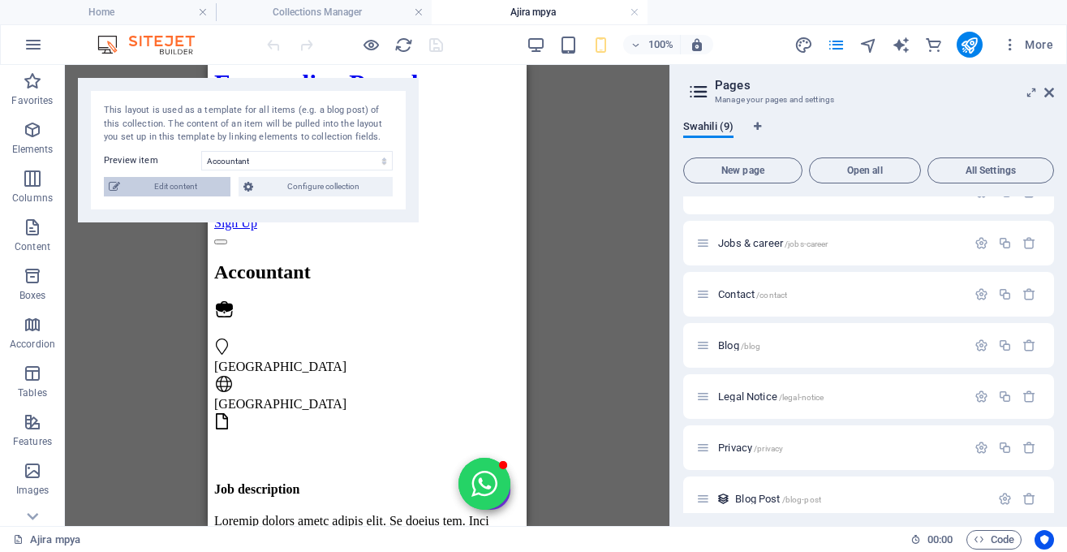
click at [205, 193] on span "Edit content" at bounding box center [175, 186] width 101 height 19
select select "Published"
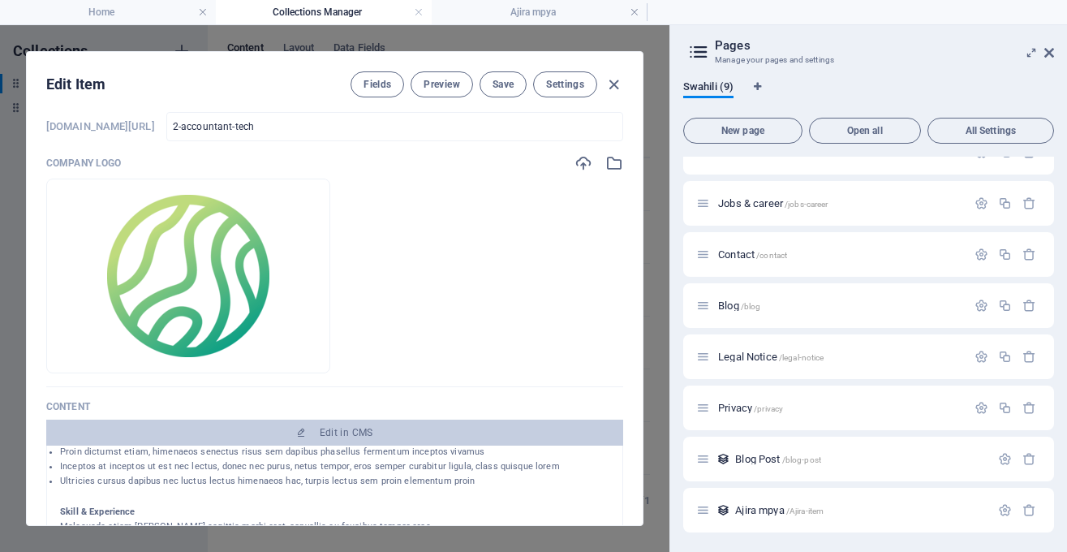
scroll to position [0, 0]
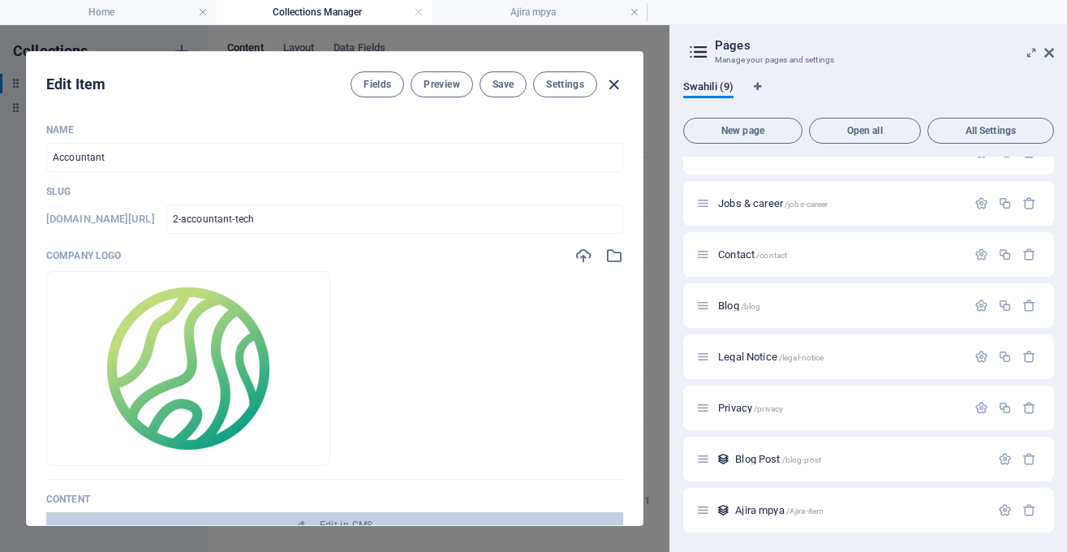
click at [616, 85] on icon "button" at bounding box center [613, 84] width 19 height 19
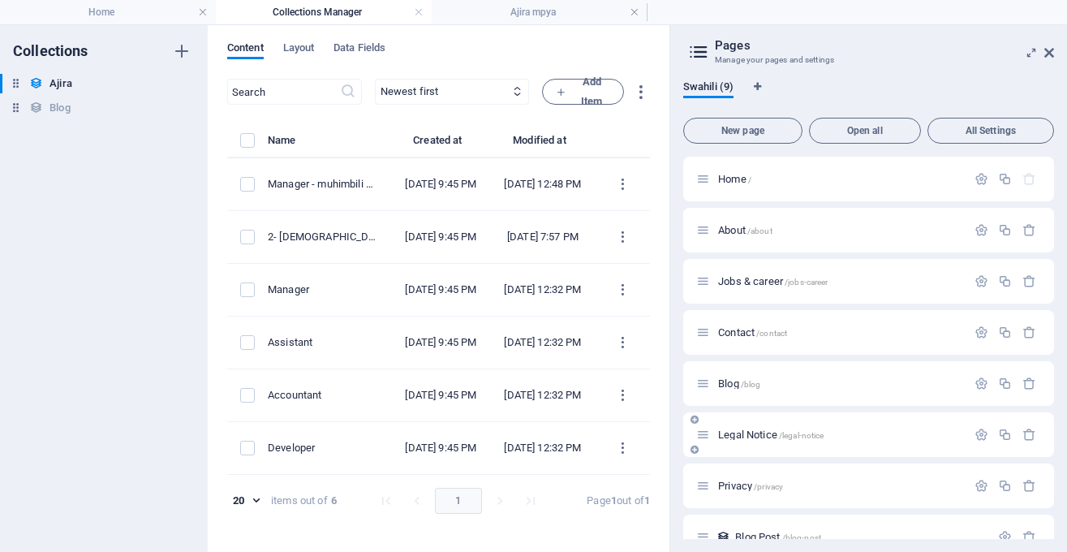
scroll to position [78, 0]
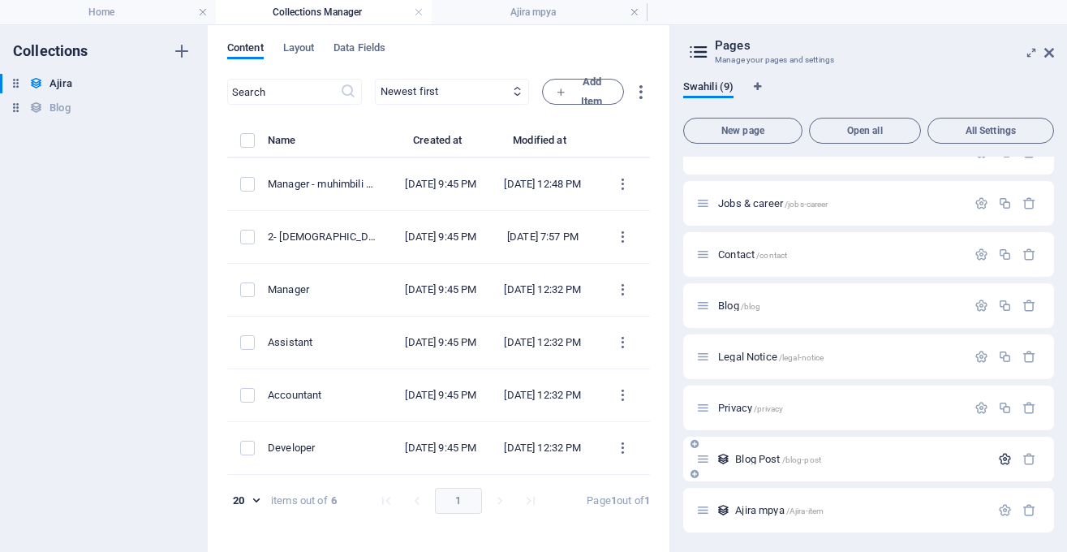
click at [1007, 465] on icon "button" at bounding box center [1005, 459] width 14 height 14
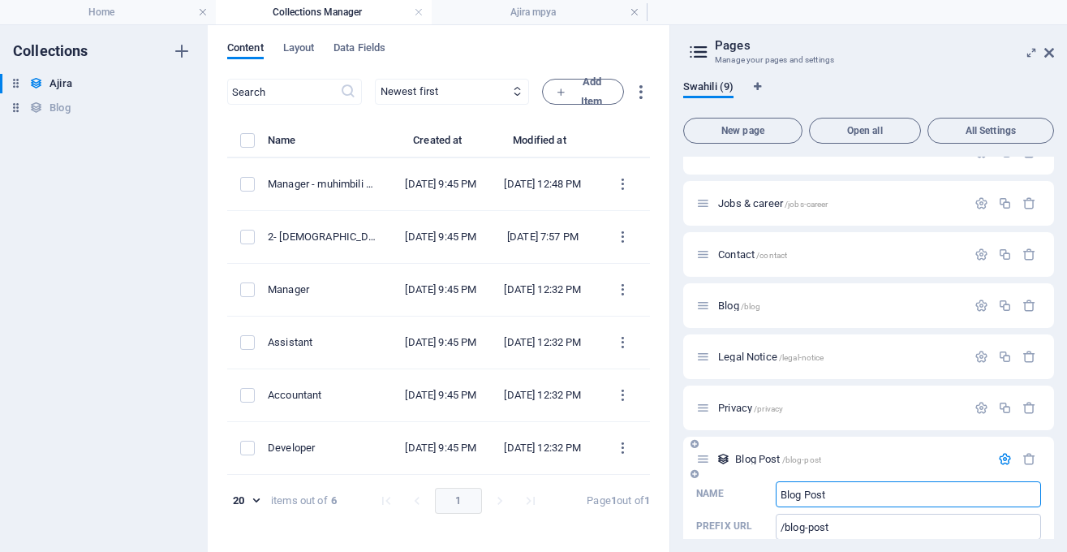
scroll to position [188, 0]
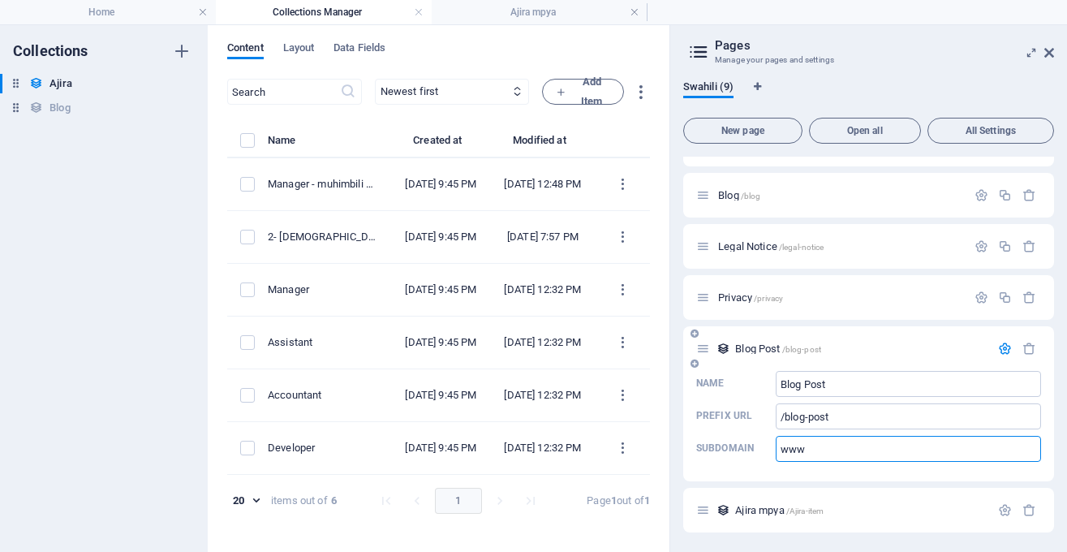
click at [833, 452] on input "www" at bounding box center [908, 449] width 265 height 26
type input "[DOMAIN_NAME]"
click at [0, 0] on div "Blog Post /blog-post" at bounding box center [0, 0] width 0 height 0
click at [0, 0] on div "Privacy /privacy" at bounding box center [0, 0] width 0 height 0
click at [1004, 346] on icon "button" at bounding box center [1005, 349] width 14 height 14
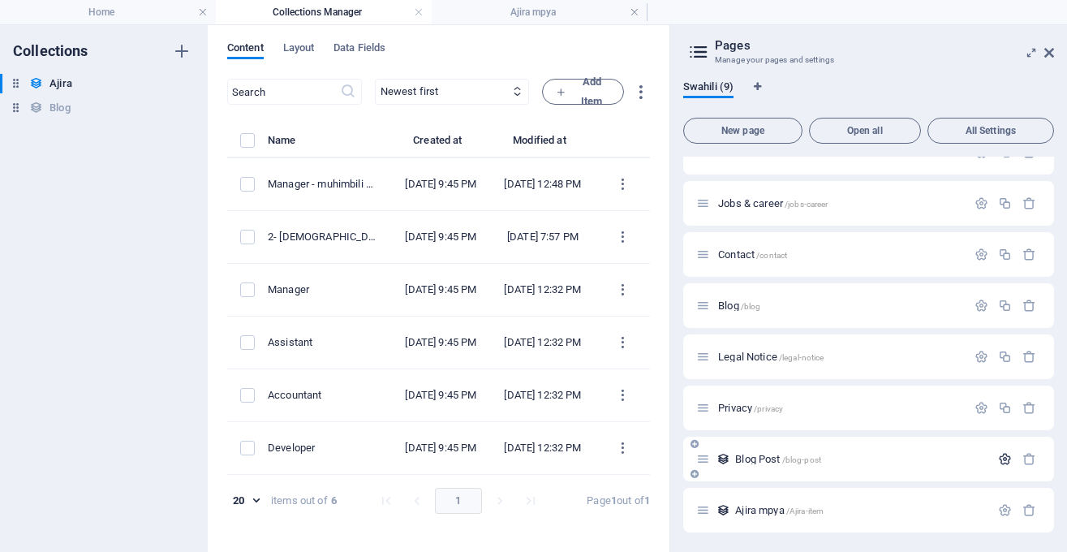
scroll to position [78, 0]
click at [1002, 507] on icon "button" at bounding box center [1005, 510] width 14 height 14
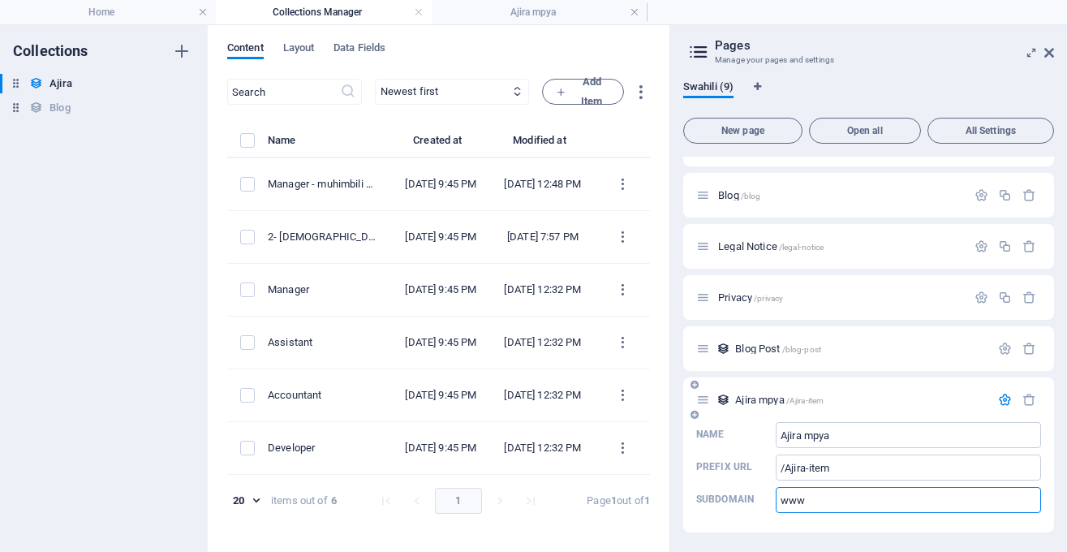
click at [866, 502] on input "www" at bounding box center [908, 500] width 265 height 26
type input "[DOMAIN_NAME]"
click at [1005, 350] on icon "button" at bounding box center [1005, 349] width 14 height 14
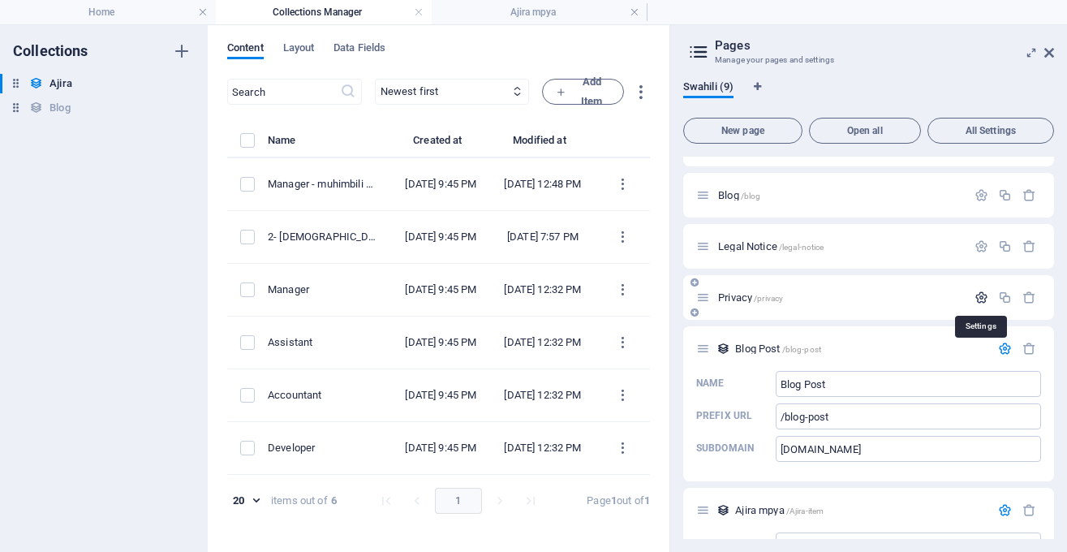
click at [975, 300] on icon "button" at bounding box center [981, 297] width 14 height 14
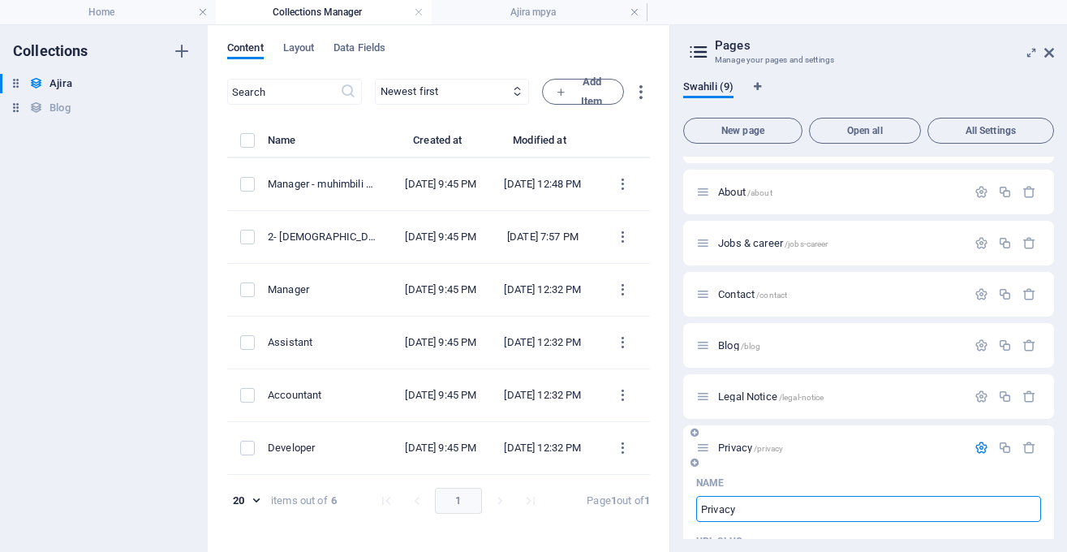
scroll to position [0, 0]
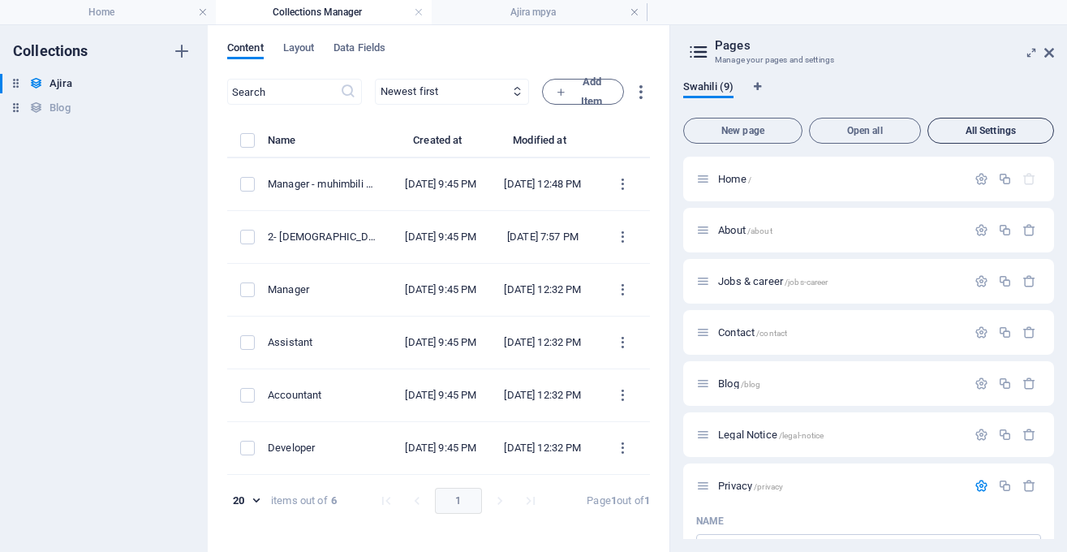
click at [0, 0] on button "All Settings" at bounding box center [0, 0] width 0 height 0
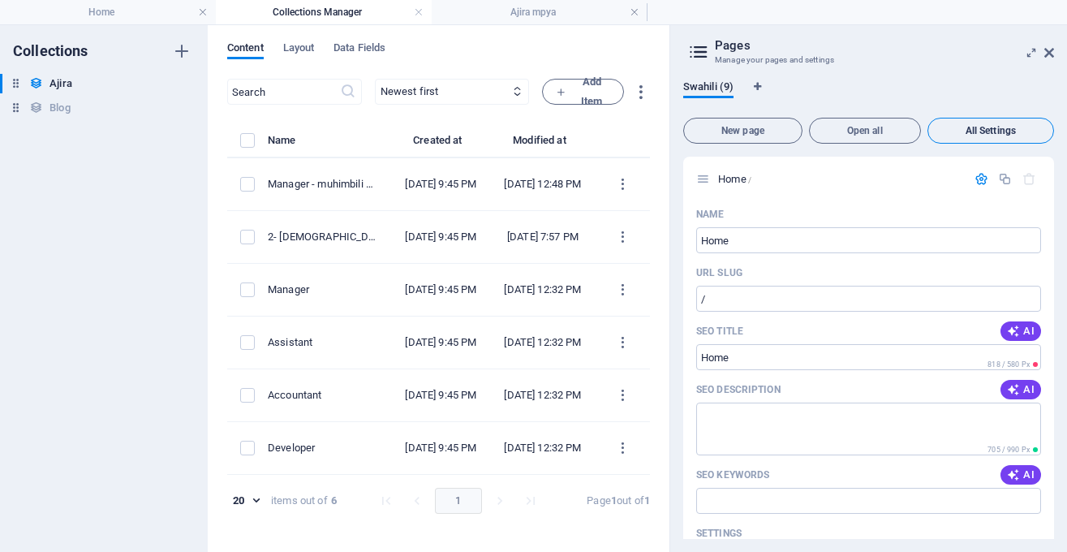
scroll to position [3393, 0]
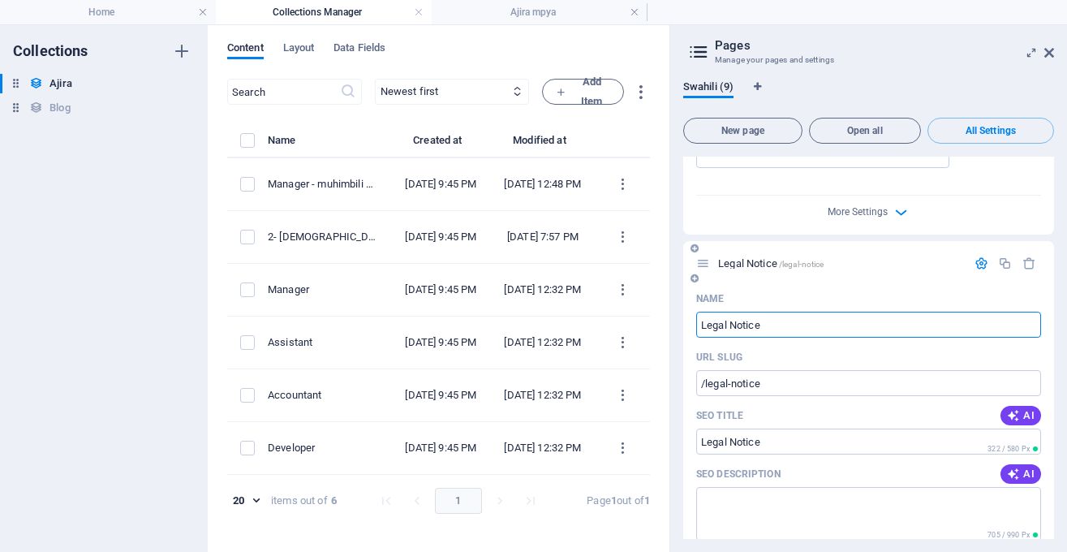
click at [867, 286] on div "Legal Notice /legal-notice" at bounding box center [868, 263] width 371 height 45
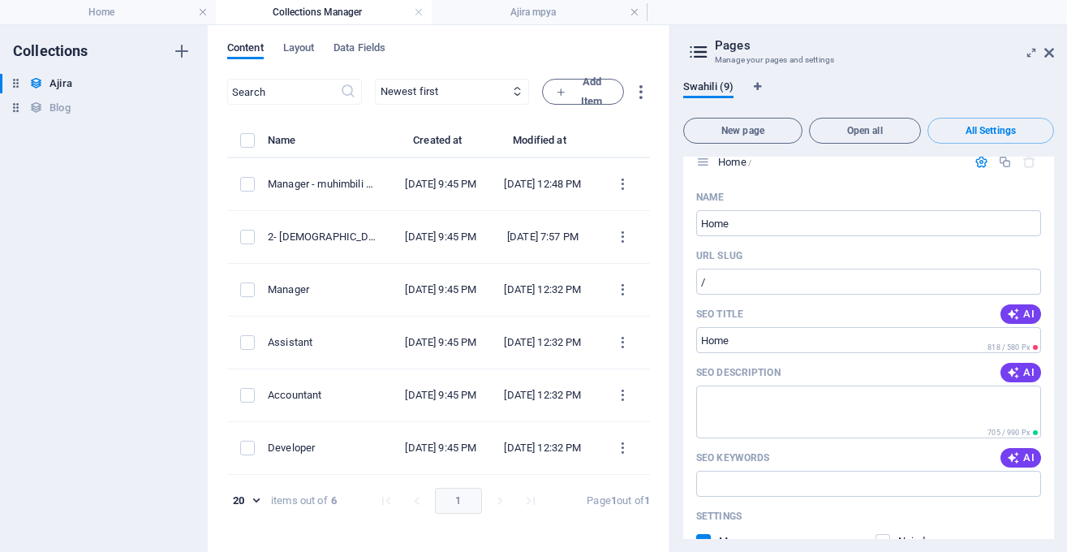
scroll to position [0, 0]
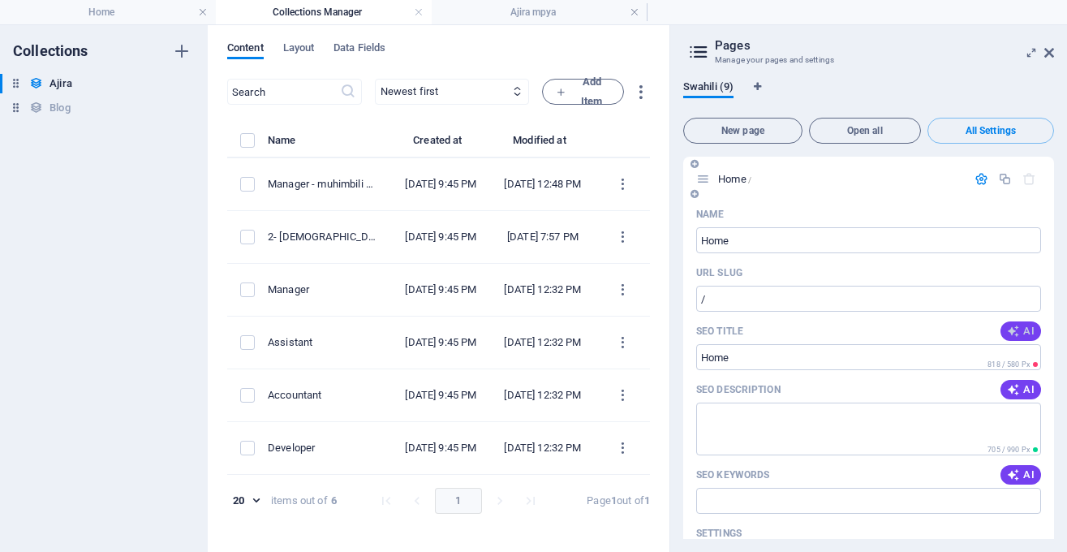
click at [1027, 330] on span "AI" at bounding box center [1021, 330] width 28 height 13
click at [946, 351] on input "**Nafasi za Kazi na Mikope 2025**" at bounding box center [868, 357] width 345 height 26
click at [710, 355] on input "**Nafasi za Kazi na Mikope 2025" at bounding box center [868, 357] width 345 height 26
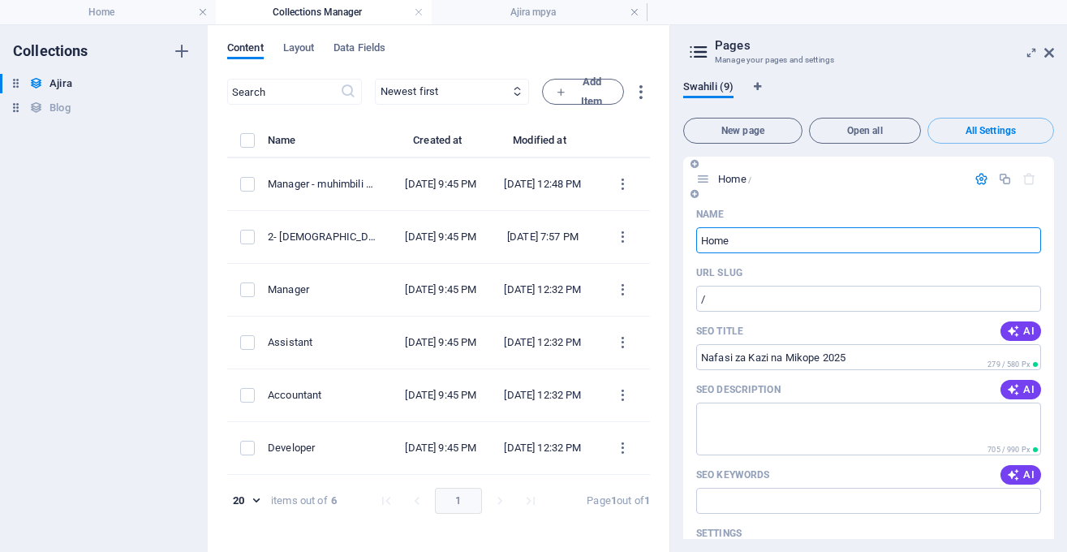
click at [830, 240] on input "Home" at bounding box center [868, 240] width 345 height 26
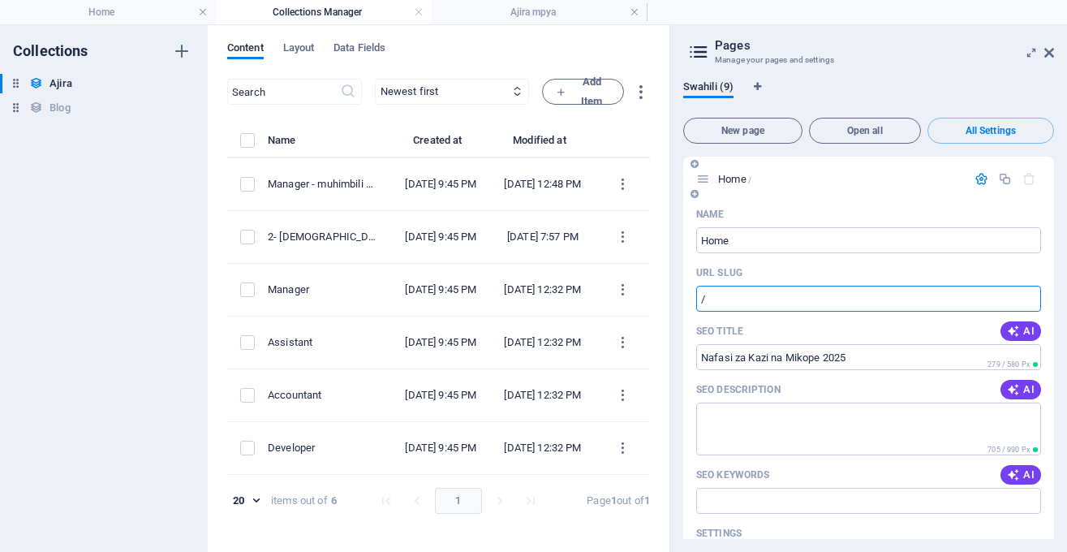
click at [773, 311] on input "/" at bounding box center [868, 299] width 345 height 26
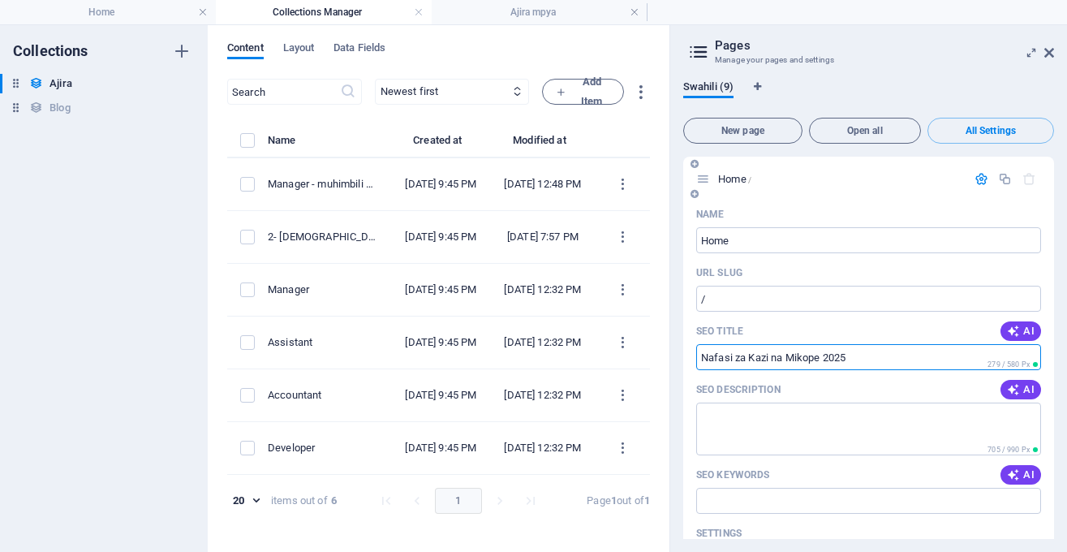
click at [769, 358] on input "Nafasi za Kazi na Mikope 2025" at bounding box center [868, 357] width 345 height 26
type input "Nafasi za Kazi, ajira, elimu, technology, na Mikope 2025"
click at [1028, 397] on button "AI" at bounding box center [1020, 389] width 41 height 19
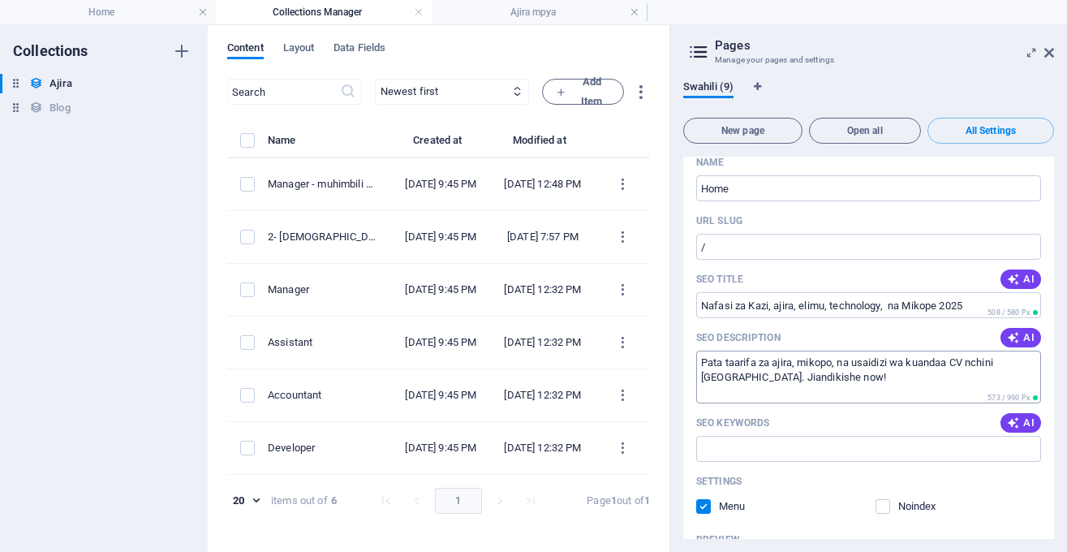
scroll to position [55, 0]
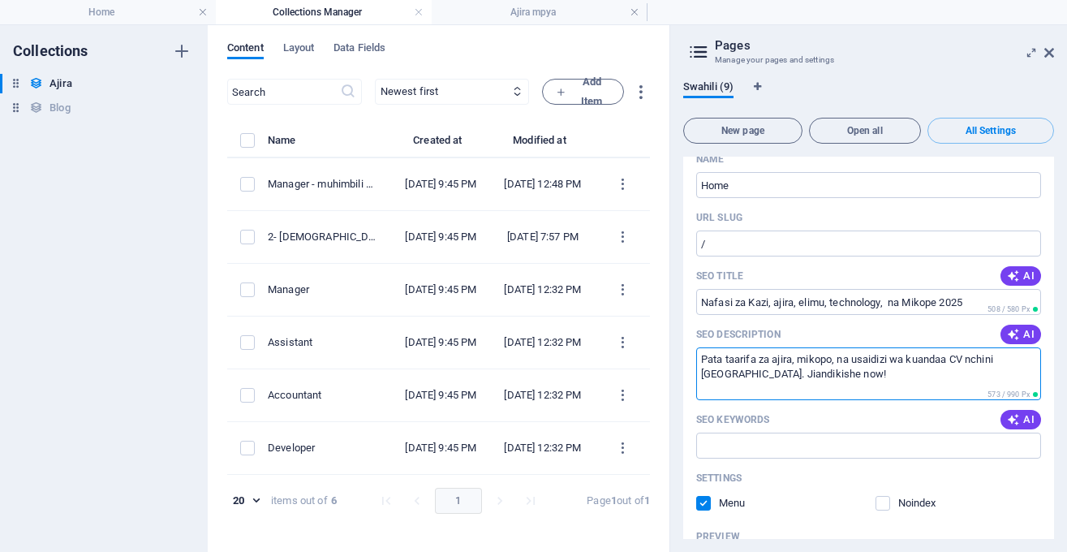
drag, startPoint x: 835, startPoint y: 375, endPoint x: 751, endPoint y: 369, distance: 83.7
click at [751, 369] on textarea "Pata taarifa za ajira, mikopo, na usaidizi wa kuandaa CV nchini [GEOGRAPHIC_DAT…" at bounding box center [868, 373] width 345 height 53
type textarea "Pata taarifa za ajira, mikopo, na usaidizi wa kuandaa CV nchini [GEOGRAPHIC_DAT…"
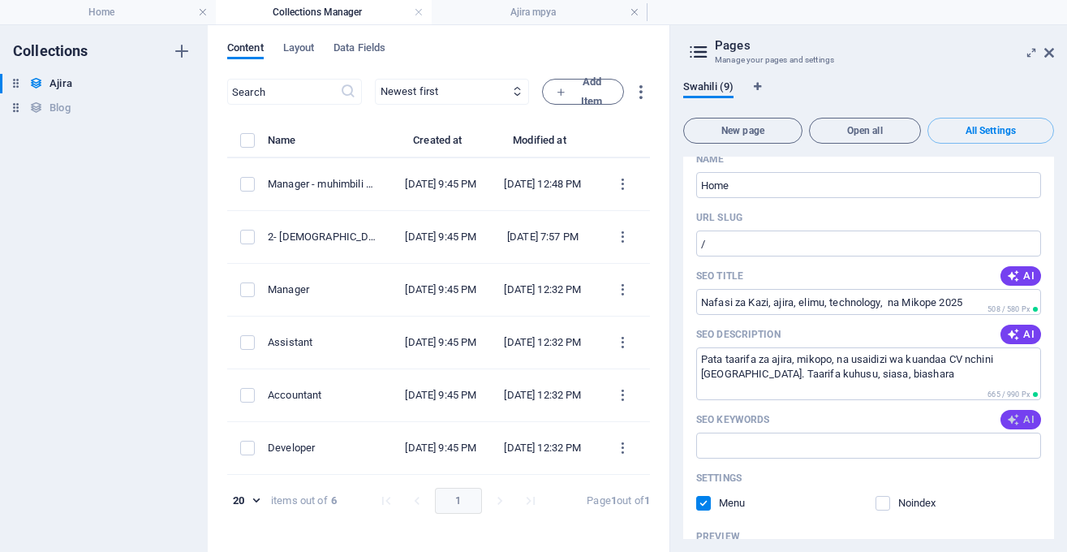
click at [1030, 417] on span "AI" at bounding box center [1021, 419] width 28 height 13
type input "ajira mpya, mikopo ya wanafunzi, kuandika CV bora, nafasi za kazi serikalini, i…"
click at [931, 242] on input "/" at bounding box center [868, 243] width 345 height 26
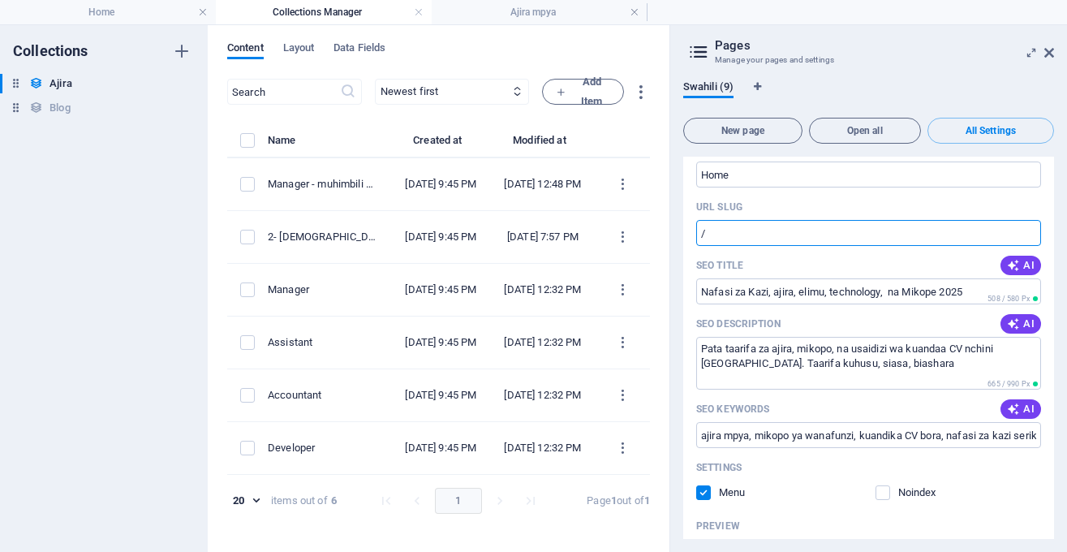
scroll to position [65, 0]
click at [824, 234] on input "/" at bounding box center [868, 234] width 345 height 26
type input "/Ajira-career"
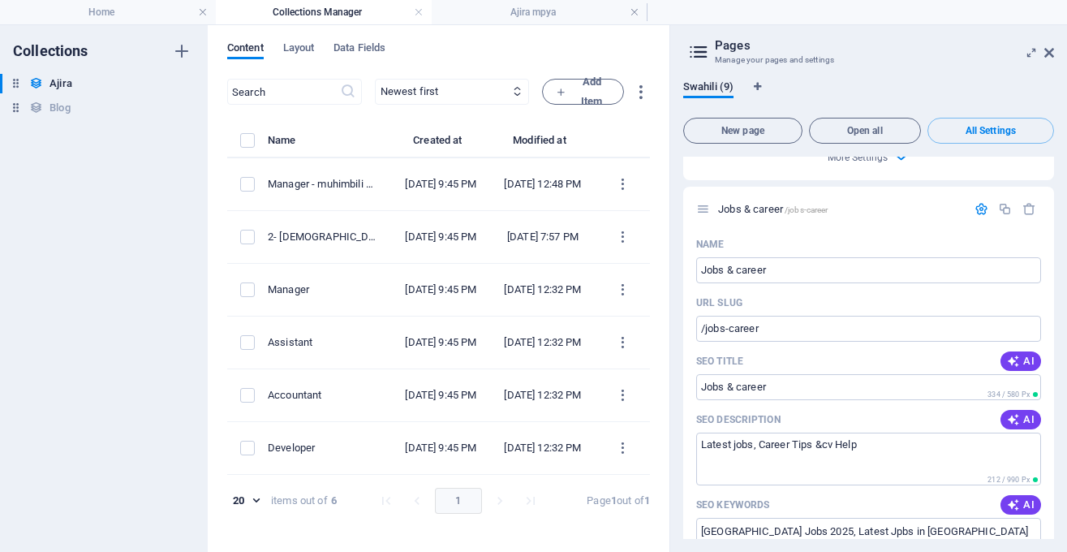
scroll to position [1386, 0]
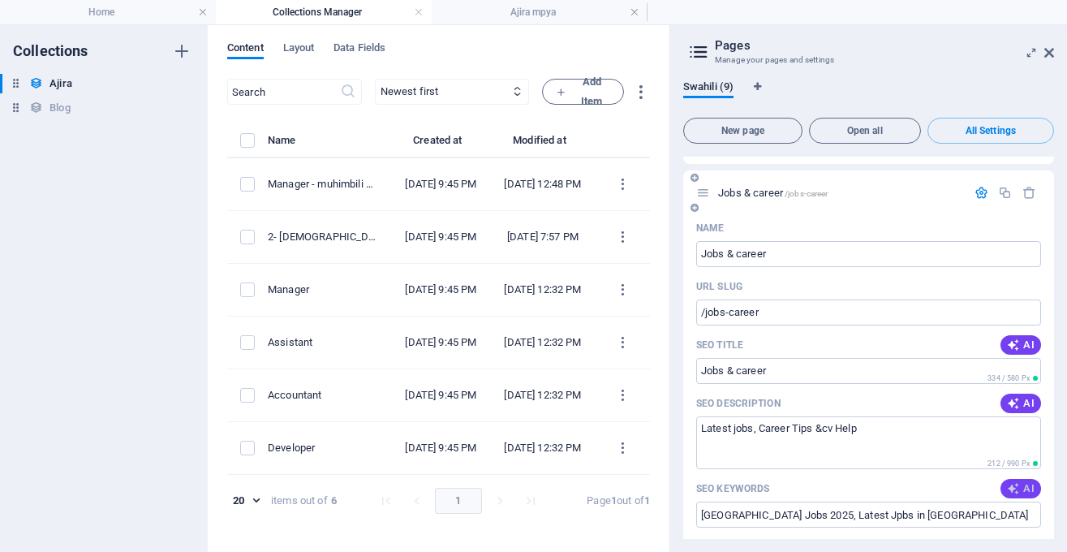
click at [1027, 482] on span "AI" at bounding box center [1021, 488] width 28 height 13
click at [933, 416] on textarea "Latest jobs, Career Tips &cv Help" at bounding box center [868, 442] width 345 height 53
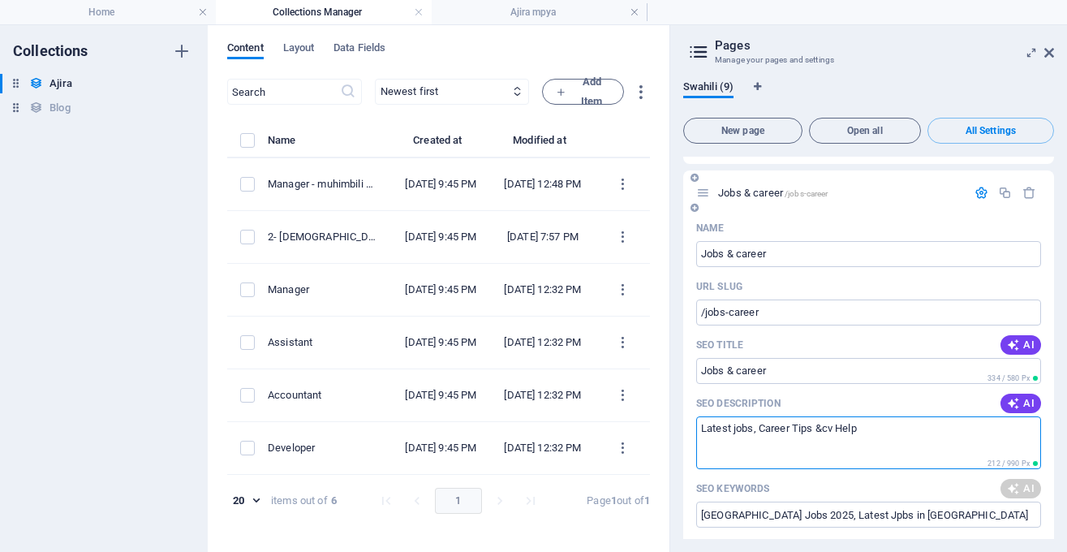
click at [933, 416] on textarea "Latest jobs, Career Tips &cv Help" at bounding box center [868, 442] width 345 height 53
click at [898, 501] on input "[GEOGRAPHIC_DATA] Jobs 2025, Latest Jpbs in [GEOGRAPHIC_DATA]" at bounding box center [868, 514] width 345 height 26
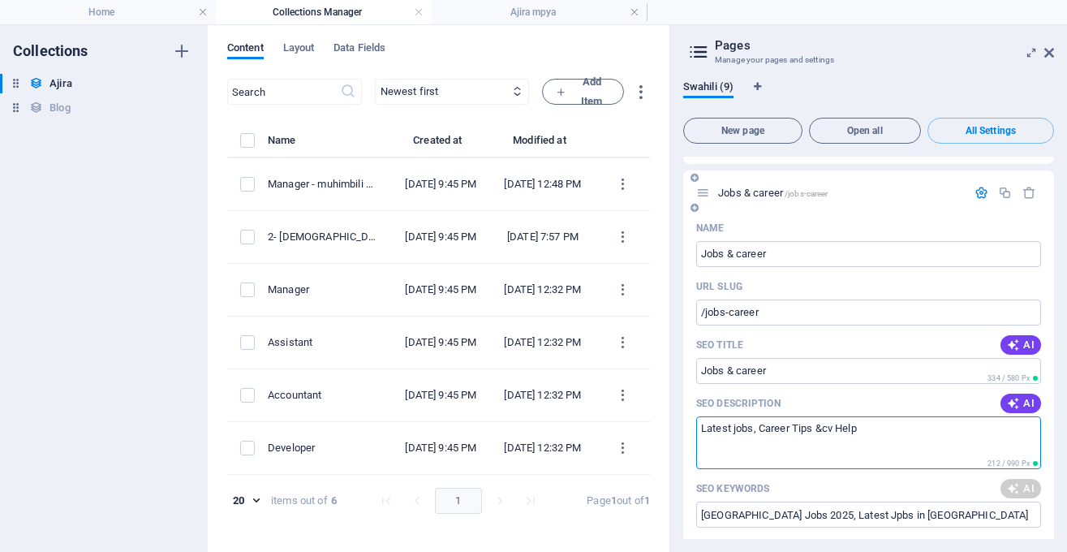
click at [933, 501] on input "[GEOGRAPHIC_DATA] Jobs 2025, Latest Jpbs in [GEOGRAPHIC_DATA]" at bounding box center [868, 514] width 345 height 26
click at [909, 475] on div "SEO Keywords AI" at bounding box center [868, 488] width 345 height 26
click at [930, 416] on textarea "Latest jobs, Career Tips &cv Help" at bounding box center [868, 442] width 345 height 53
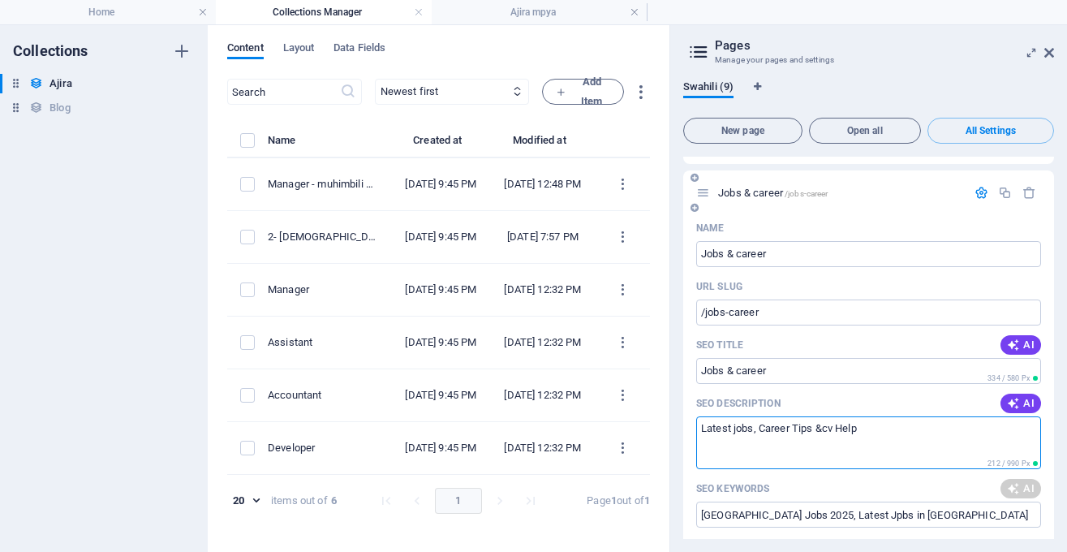
click at [930, 416] on textarea "Latest jobs, Career Tips &cv Help" at bounding box center [868, 442] width 345 height 53
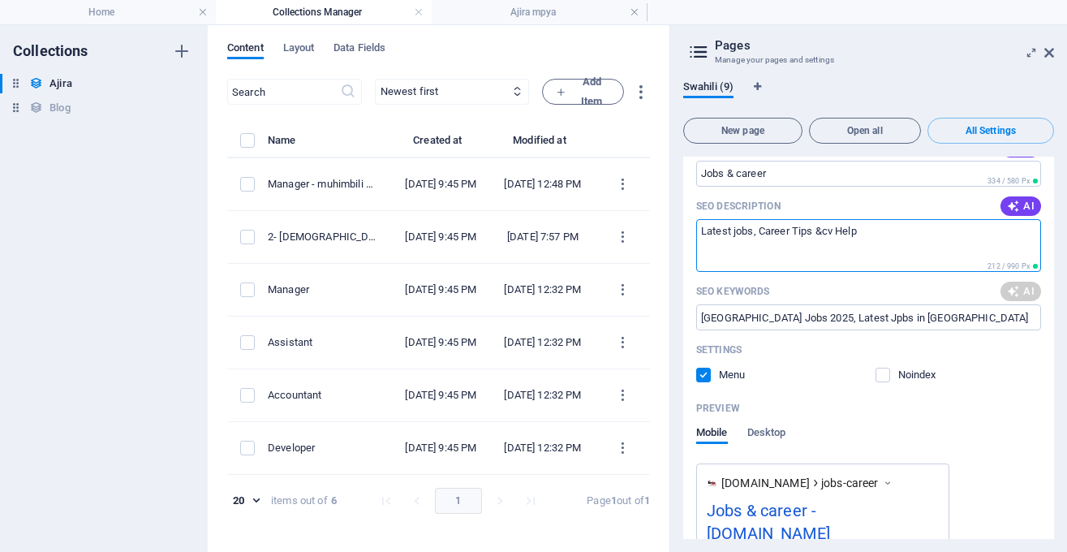
click at [930, 242] on textarea "Latest jobs, Career Tips &cv Help" at bounding box center [868, 245] width 345 height 53
type input "ajira, kazi, nafasi za mafunzo, mikopo, Muhimbili University, Fastaonline"
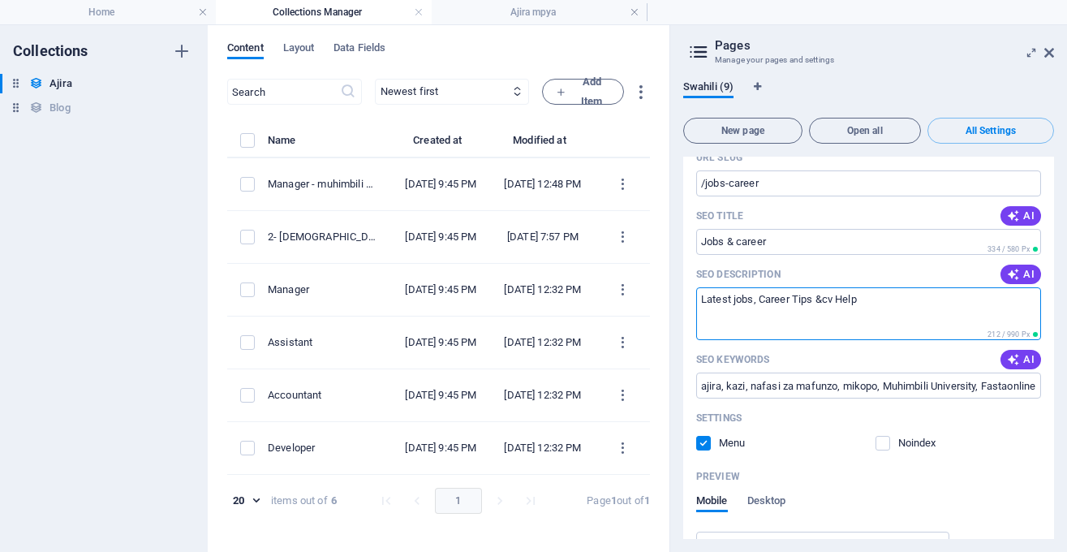
scroll to position [1514, 0]
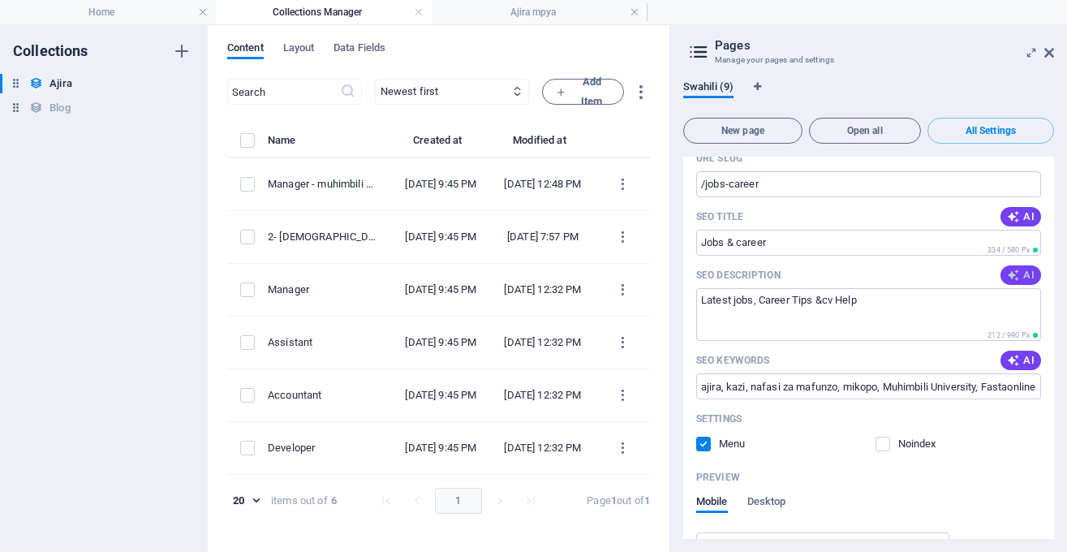
click at [1023, 275] on span "AI" at bounding box center [1021, 275] width 28 height 13
type textarea "Pata nafasi za ajira, mafunzo, na mikopo kwa urahisi. Tembelea Fastaonline kwa …"
click at [1012, 211] on icon "button" at bounding box center [1013, 216] width 13 height 13
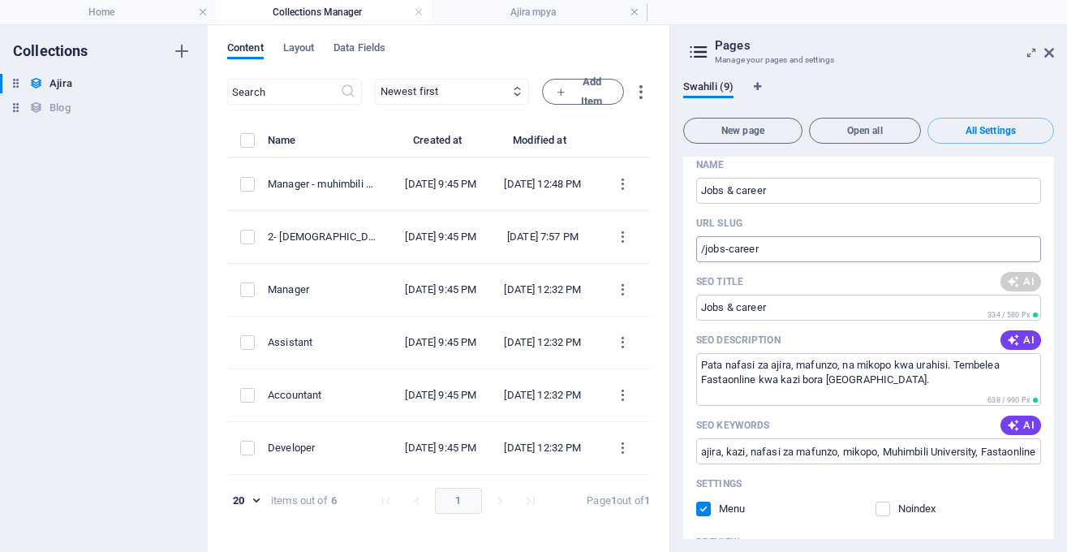
scroll to position [1441, 0]
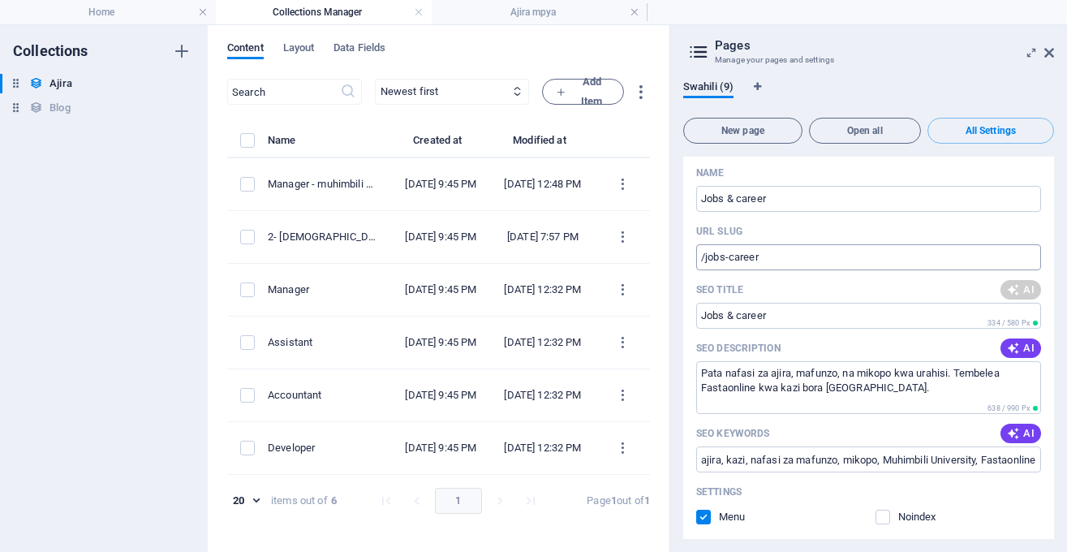
type input "[PERSON_NAME] - Fursa ya Kazi"
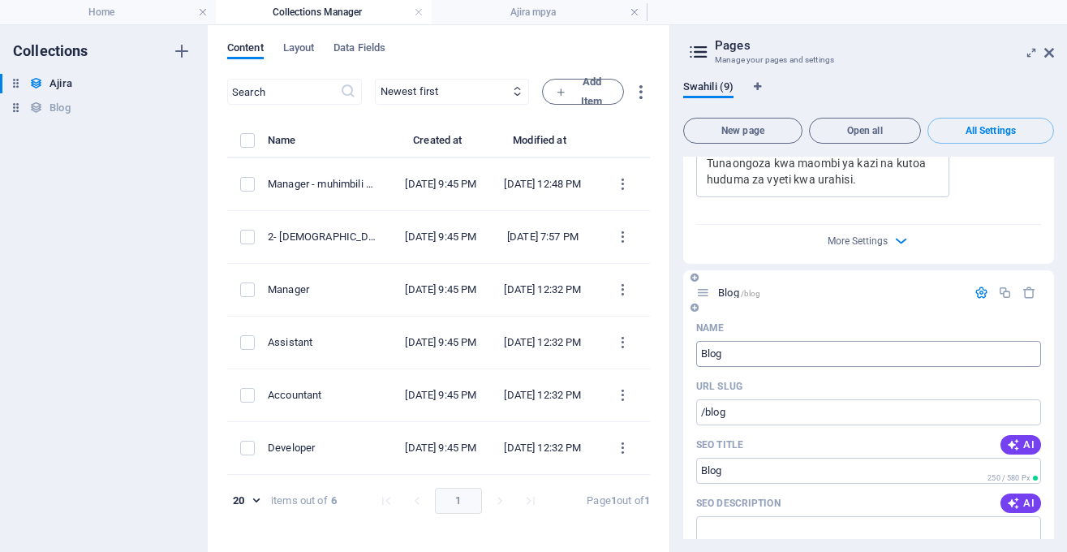
scroll to position [2817, 0]
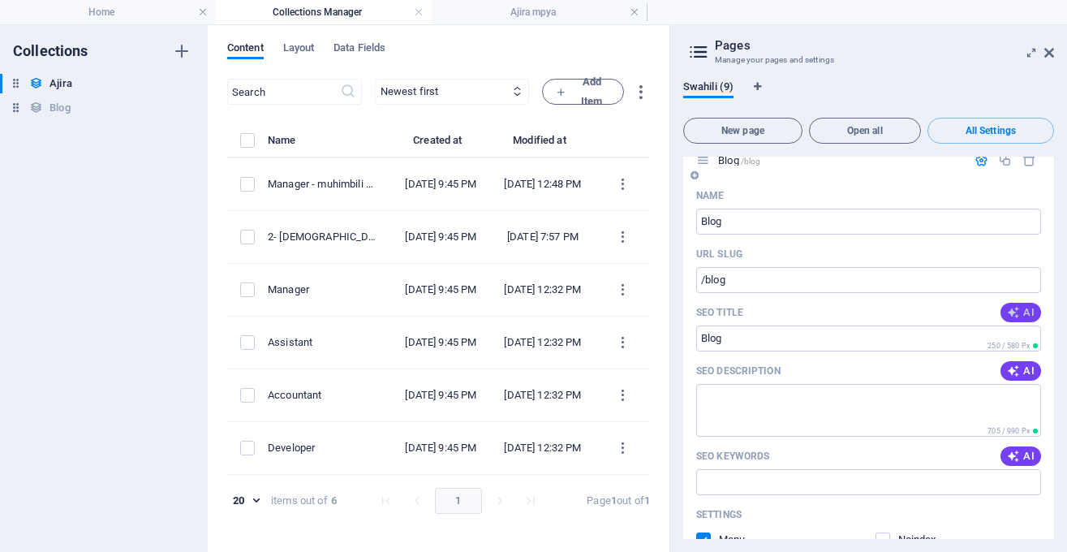
click at [1016, 311] on icon "button" at bounding box center [1013, 312] width 15 height 15
type input "Automatiska Kamili katika Sekta"
click at [917, 346] on input "Automatiska Kamili katika Sekta" at bounding box center [868, 338] width 345 height 26
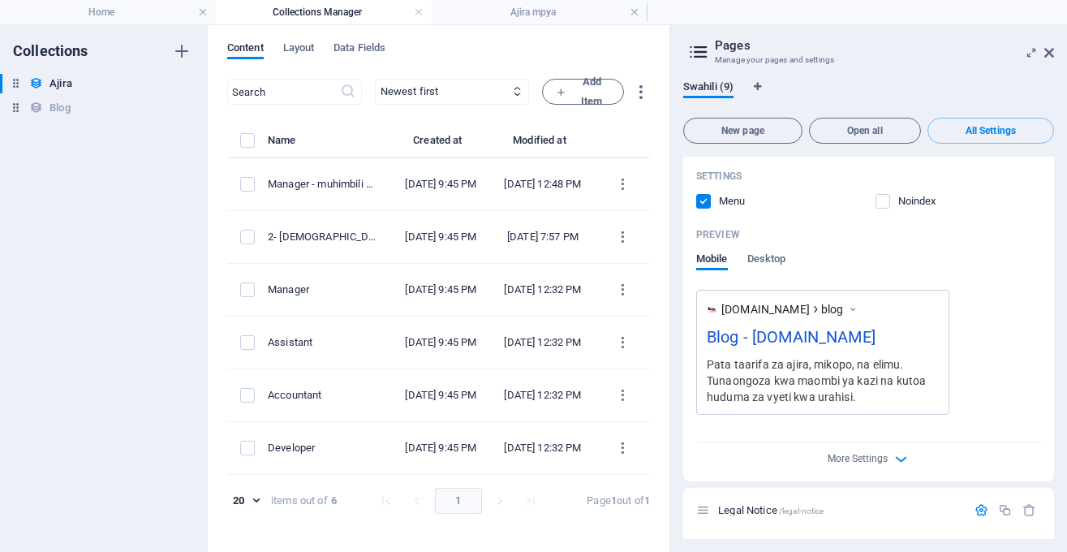
scroll to position [3160, 0]
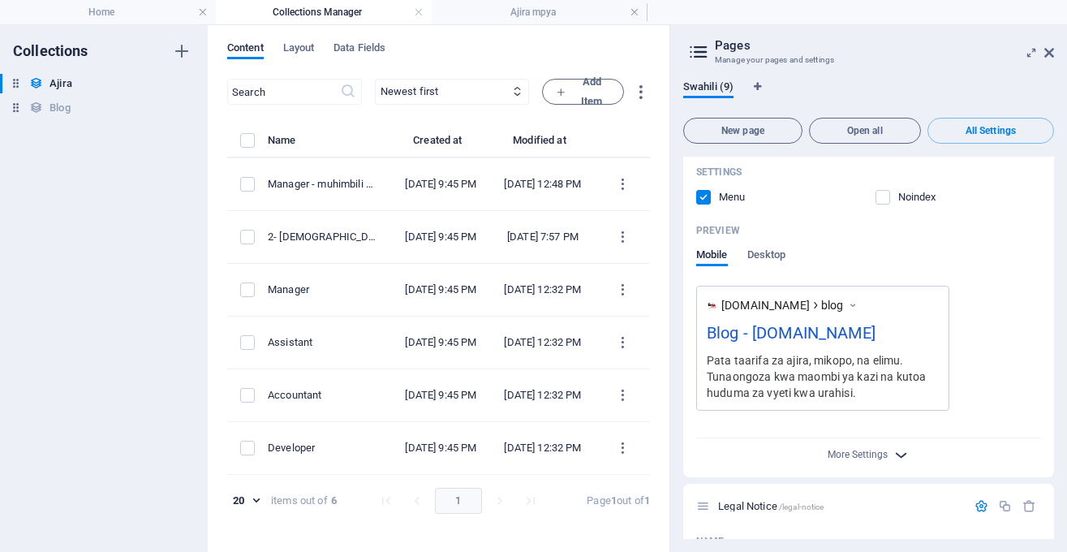
click at [895, 446] on icon "button" at bounding box center [901, 454] width 19 height 19
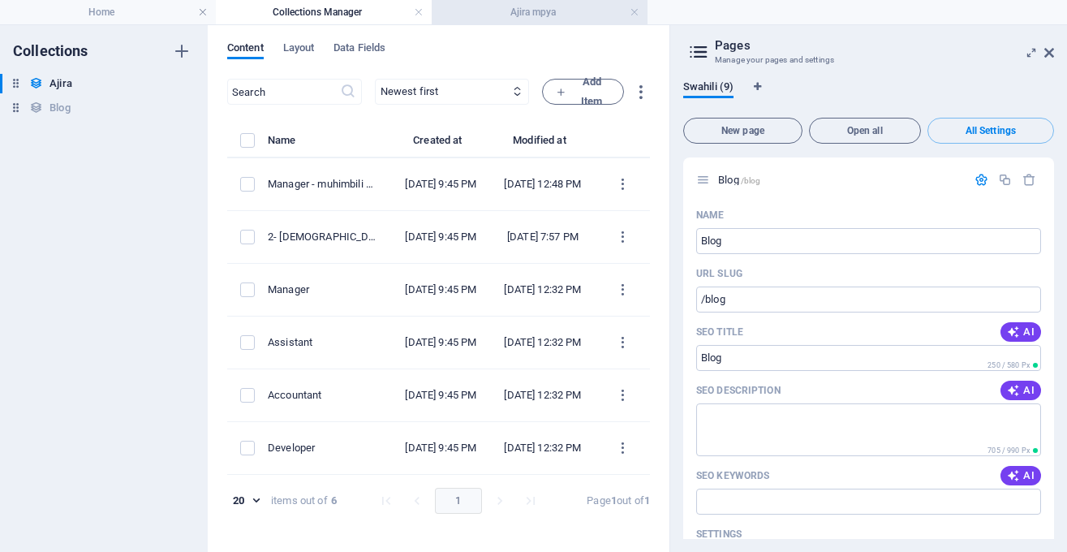
scroll to position [2796, 0]
click at [595, 6] on h4 "Ajira mpya" at bounding box center [540, 12] width 216 height 18
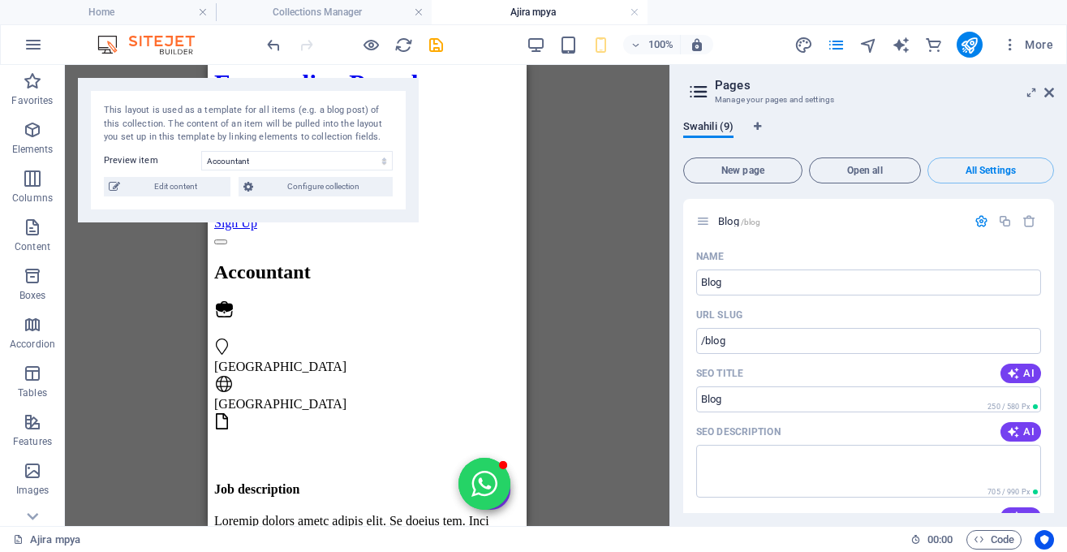
scroll to position [34, 0]
click at [436, 45] on icon "save" at bounding box center [436, 45] width 19 height 19
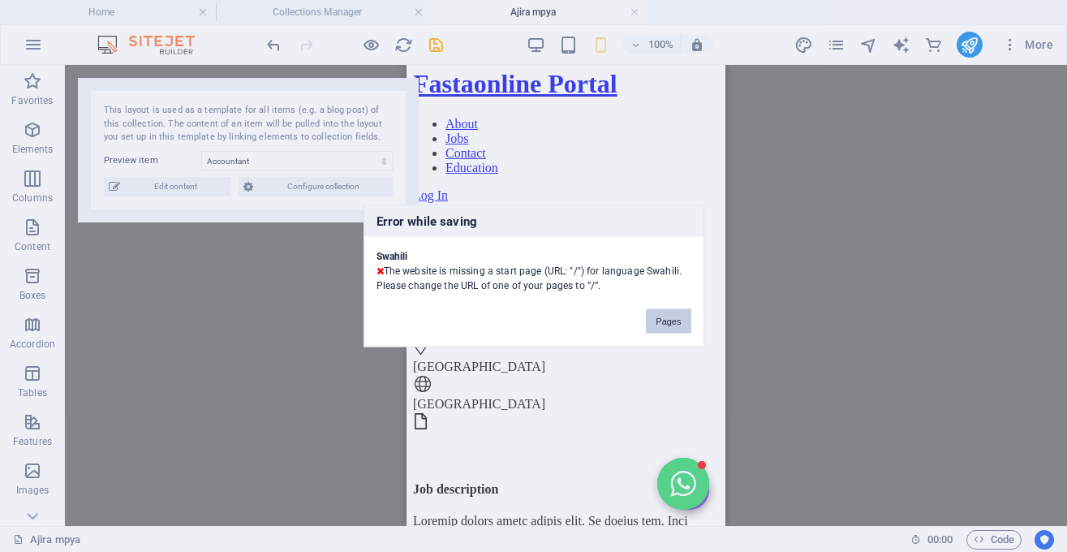
click at [667, 311] on button "Pages" at bounding box center [668, 321] width 45 height 24
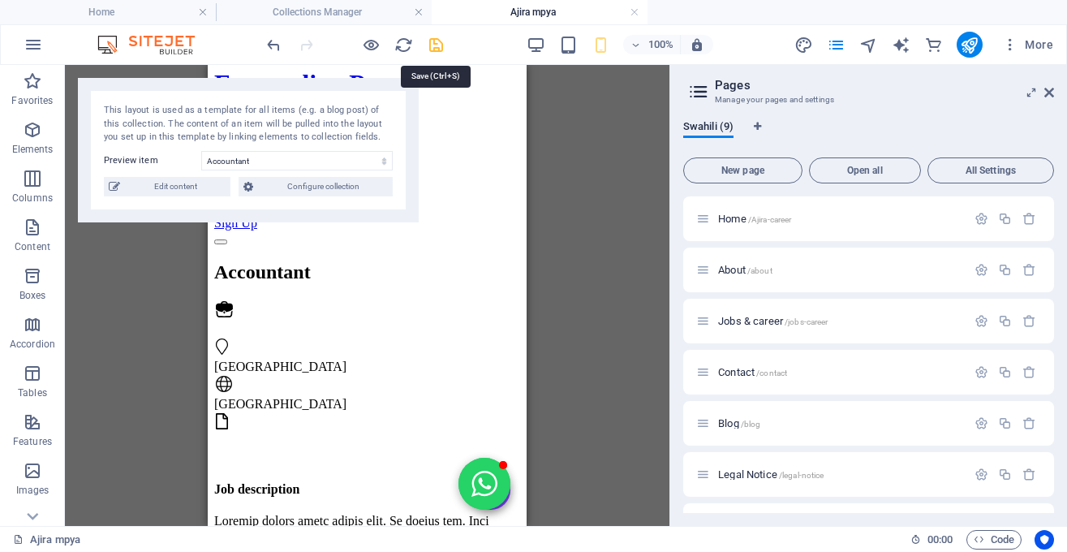
click at [436, 42] on icon "save" at bounding box center [436, 45] width 19 height 19
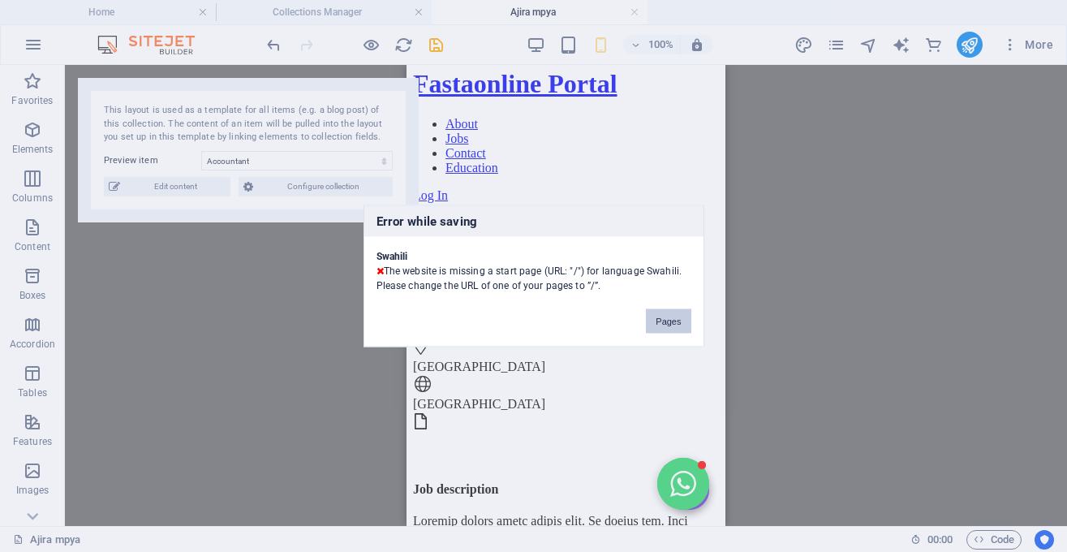
click at [673, 316] on button "Pages" at bounding box center [668, 321] width 45 height 24
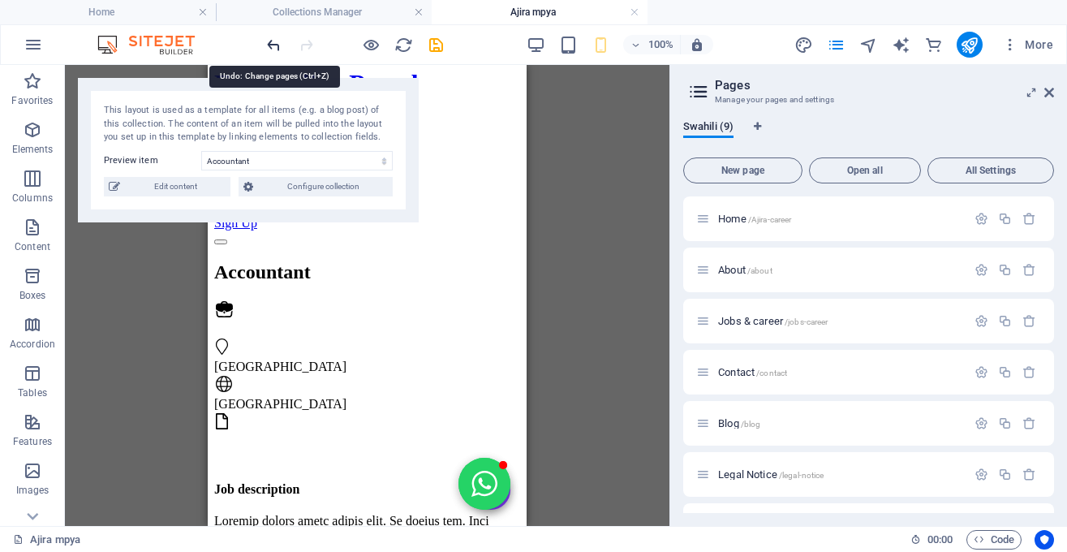
click at [277, 45] on icon "undo" at bounding box center [273, 45] width 19 height 19
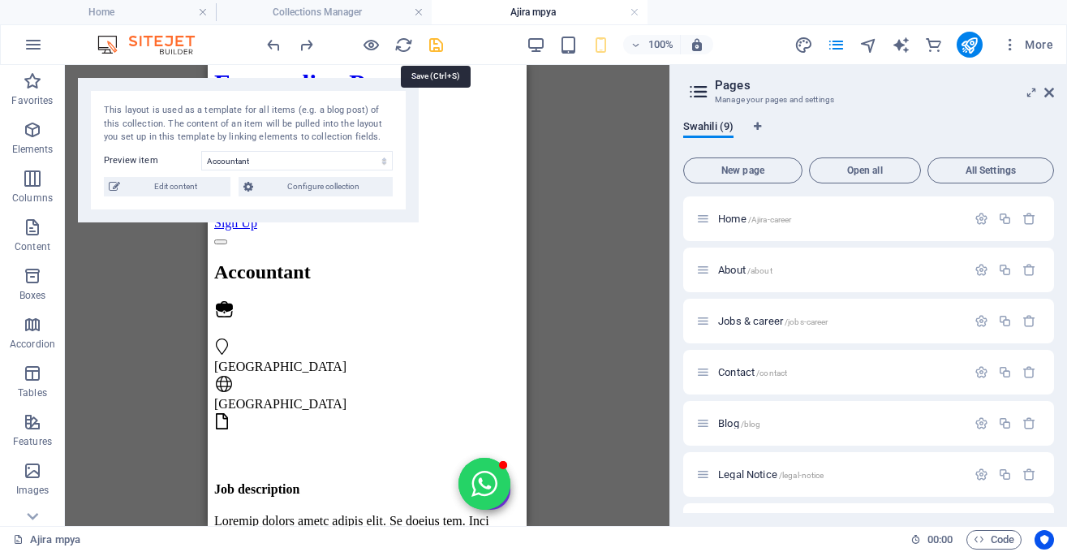
click at [432, 47] on icon "save" at bounding box center [436, 45] width 19 height 19
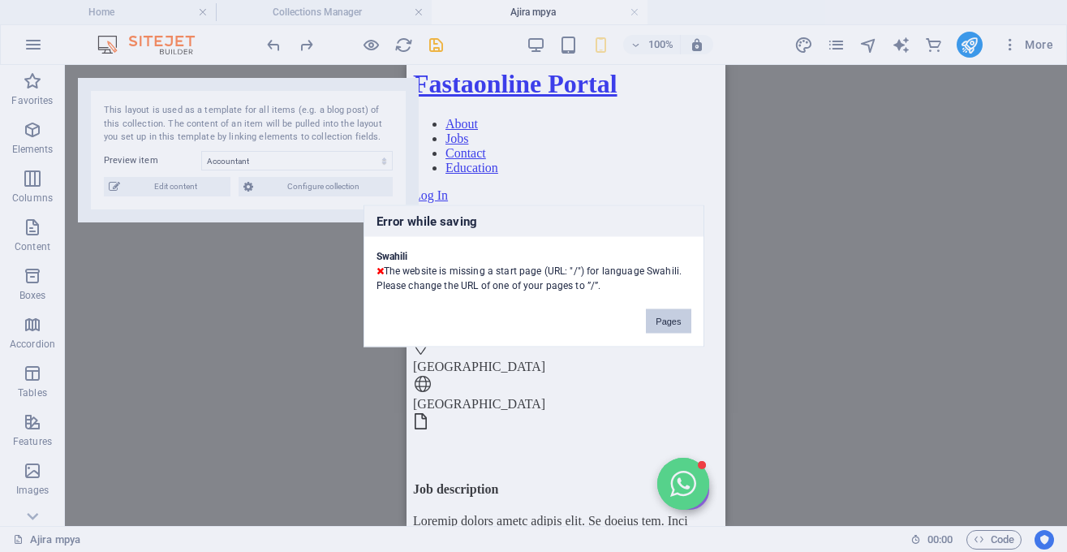
click at [668, 326] on button "Pages" at bounding box center [668, 321] width 45 height 24
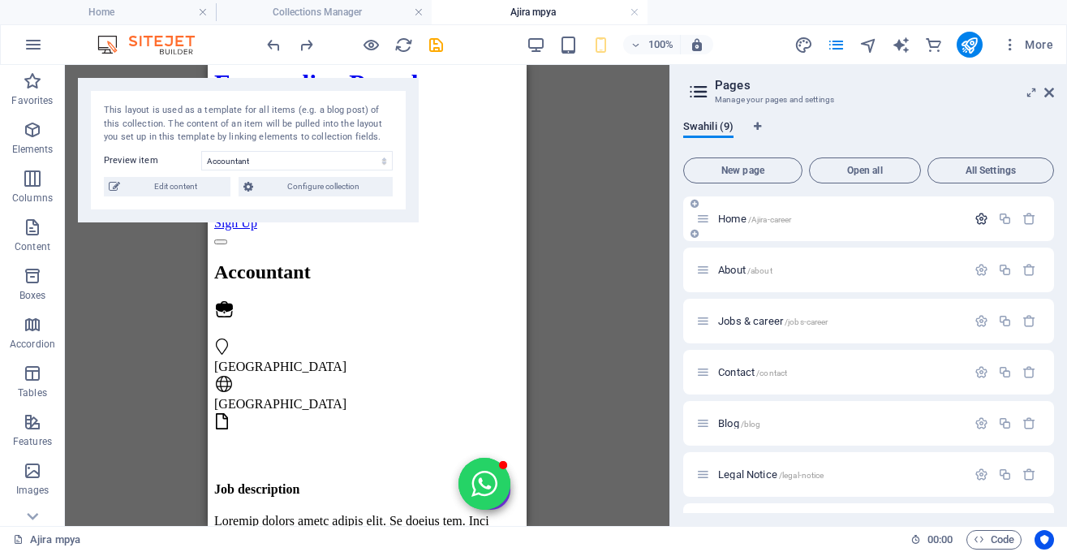
click at [982, 213] on icon "button" at bounding box center [981, 219] width 14 height 14
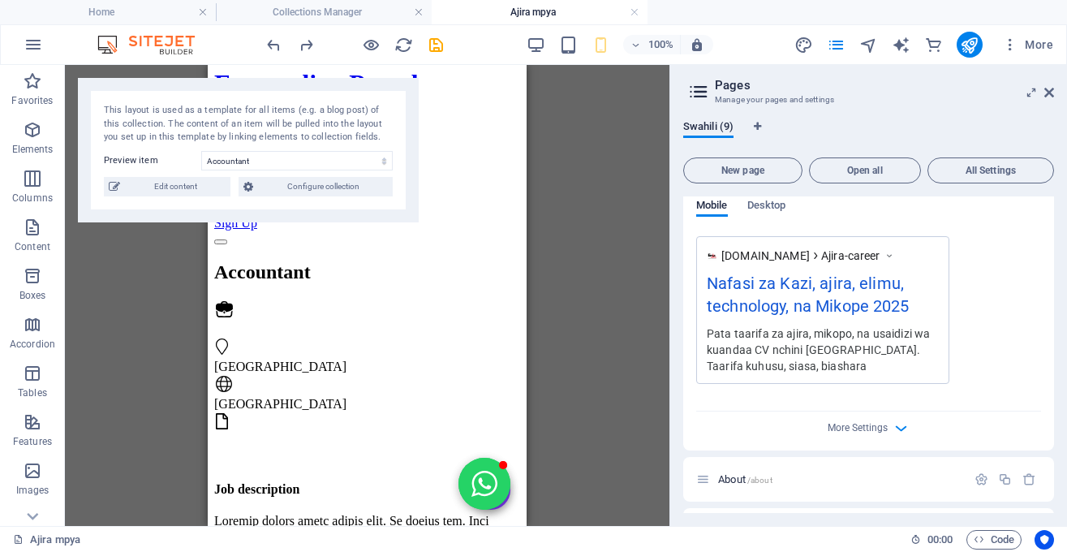
scroll to position [619, 0]
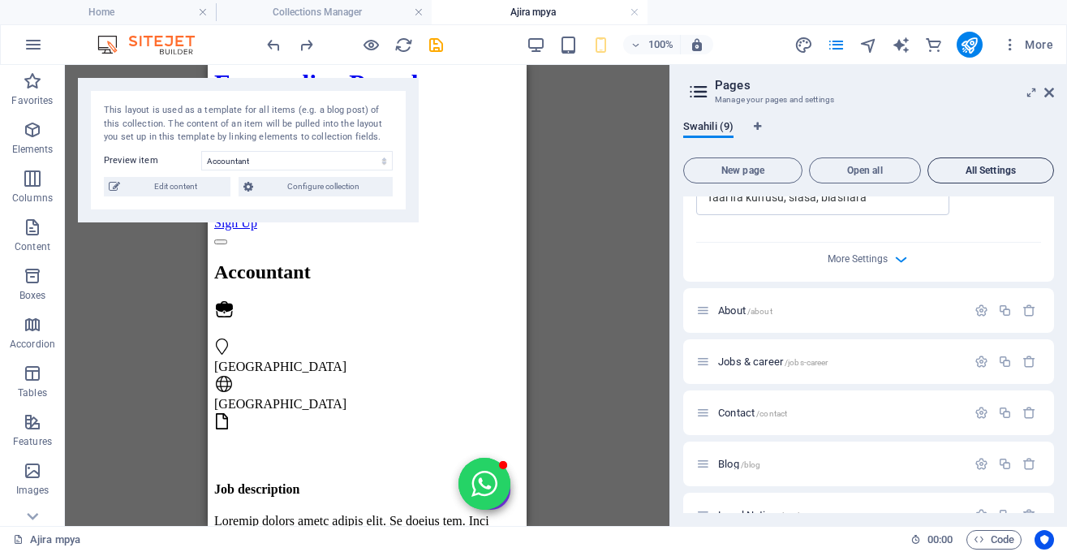
click at [986, 160] on button "All Settings" at bounding box center [990, 170] width 127 height 26
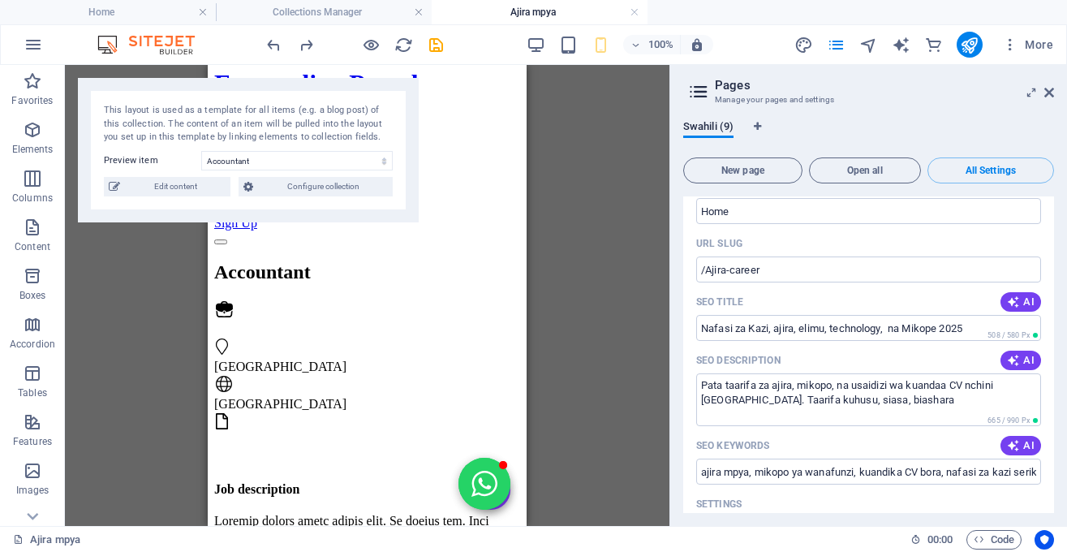
scroll to position [0, 0]
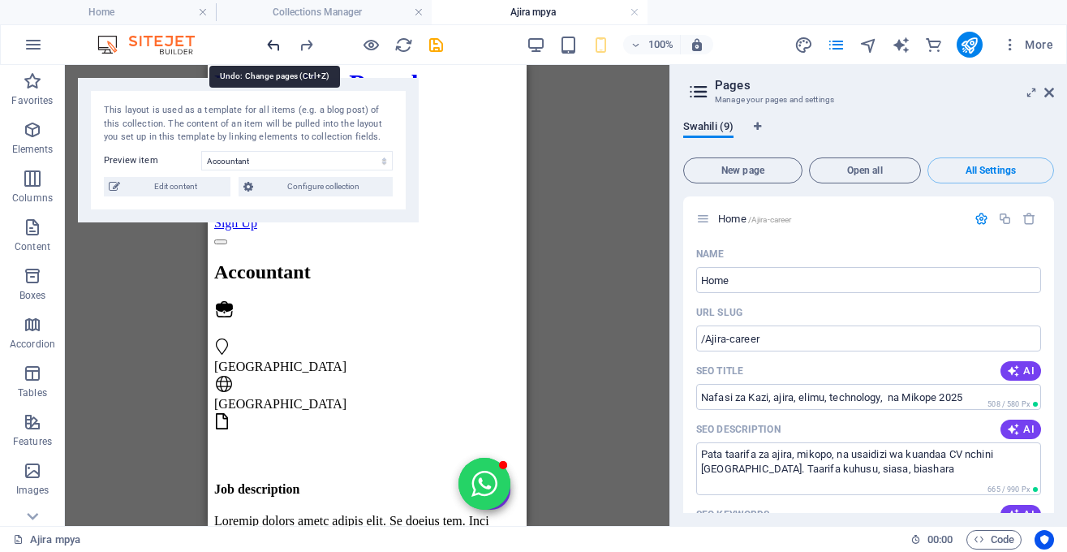
click at [272, 44] on icon "undo" at bounding box center [273, 45] width 19 height 19
type input "Jobs & career"
click at [272, 44] on icon "undo" at bounding box center [273, 45] width 19 height 19
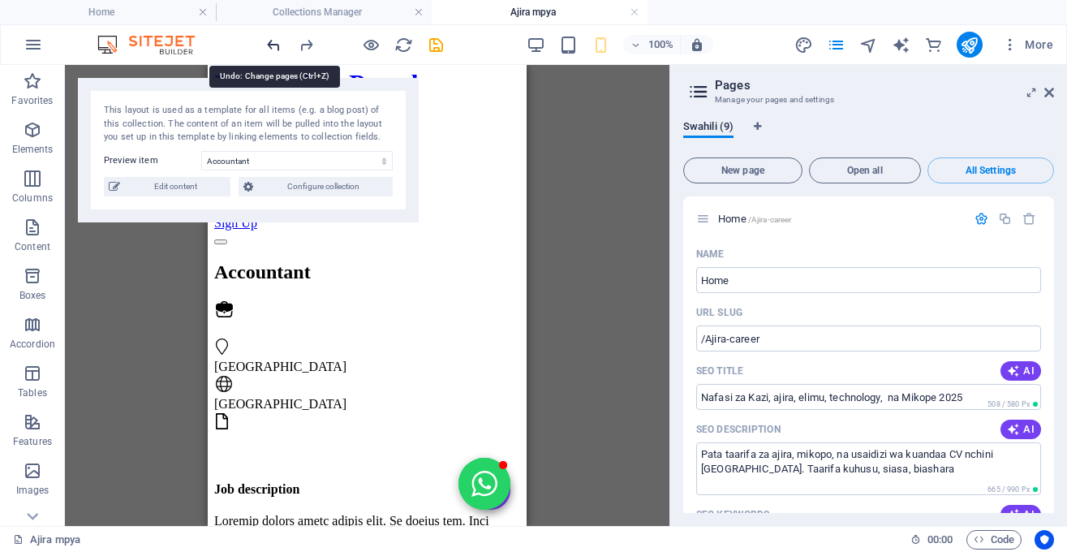
type textarea "Latest jobs, Career Tips &cv Help"
type input "[GEOGRAPHIC_DATA] Jobs 2025, Latest Jpbs in [GEOGRAPHIC_DATA]"
click at [272, 44] on icon "undo" at bounding box center [273, 45] width 19 height 19
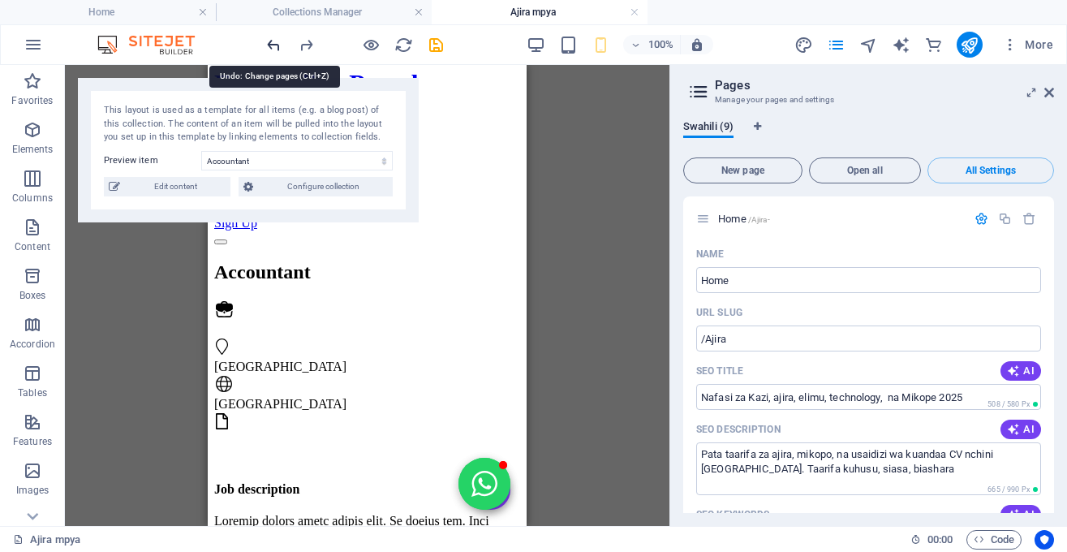
click at [272, 44] on icon "undo" at bounding box center [273, 45] width 19 height 19
type input "/"
